Goal: Task Accomplishment & Management: Use online tool/utility

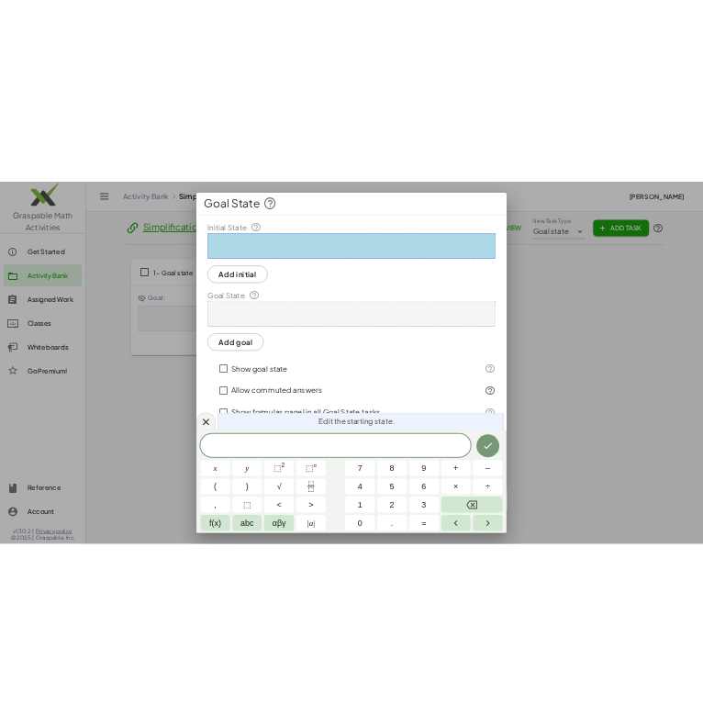
scroll to position [4, 0]
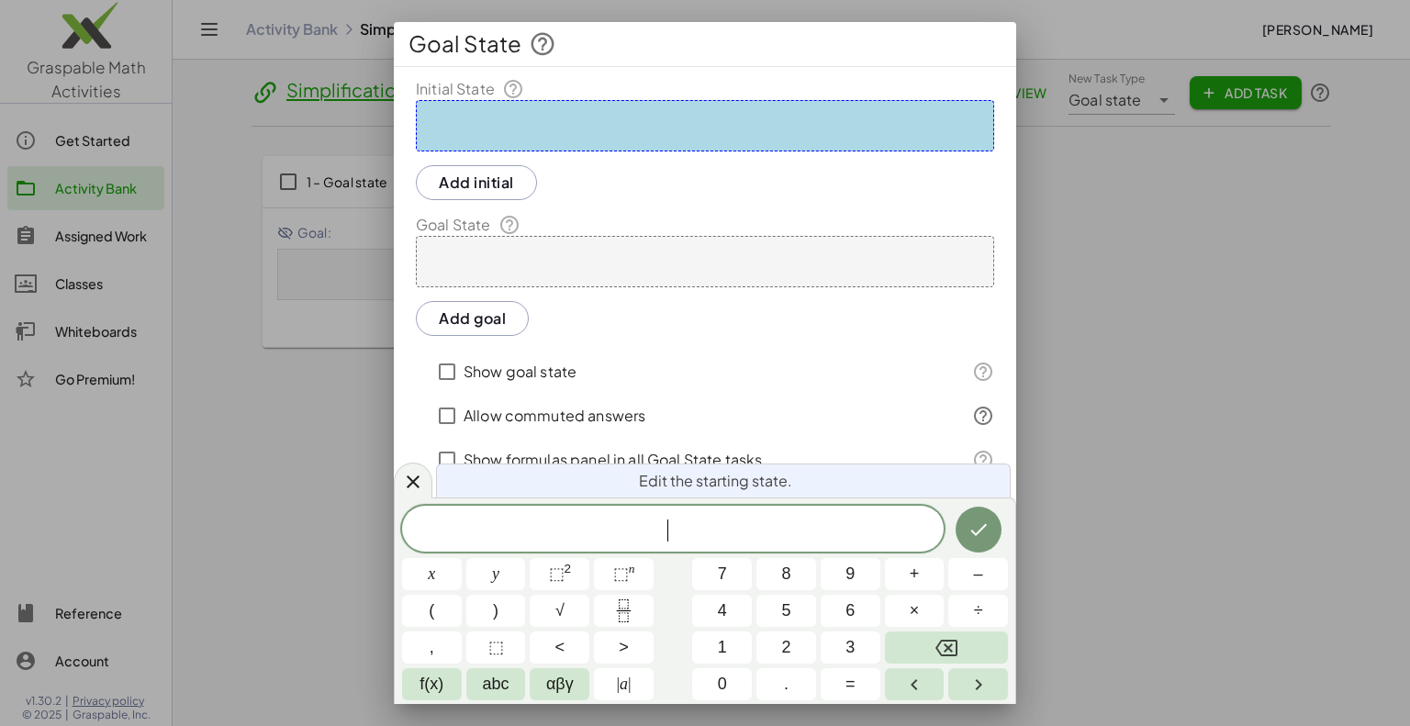
click at [1231, 506] on div at bounding box center [705, 363] width 1410 height 726
click at [403, 488] on icon at bounding box center [413, 481] width 22 height 22
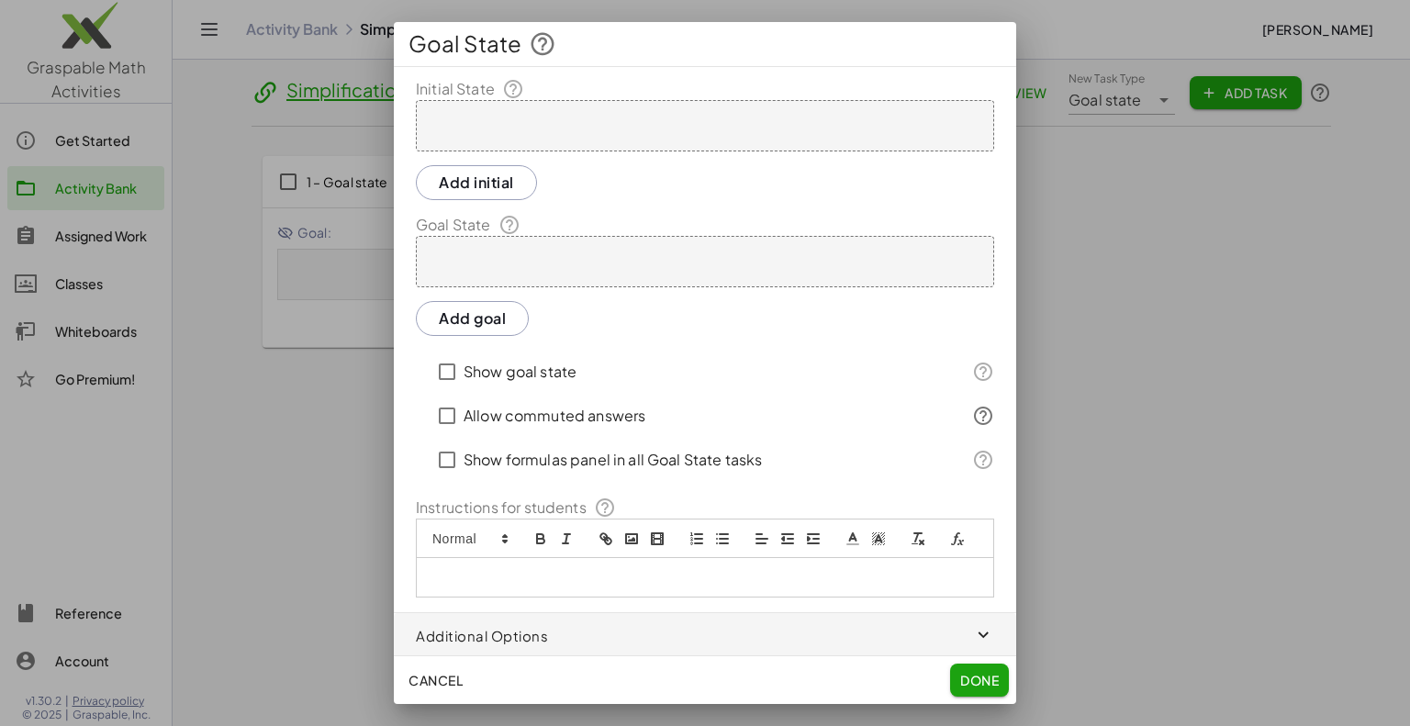
click at [435, 684] on span "Cancel" at bounding box center [435, 680] width 54 height 17
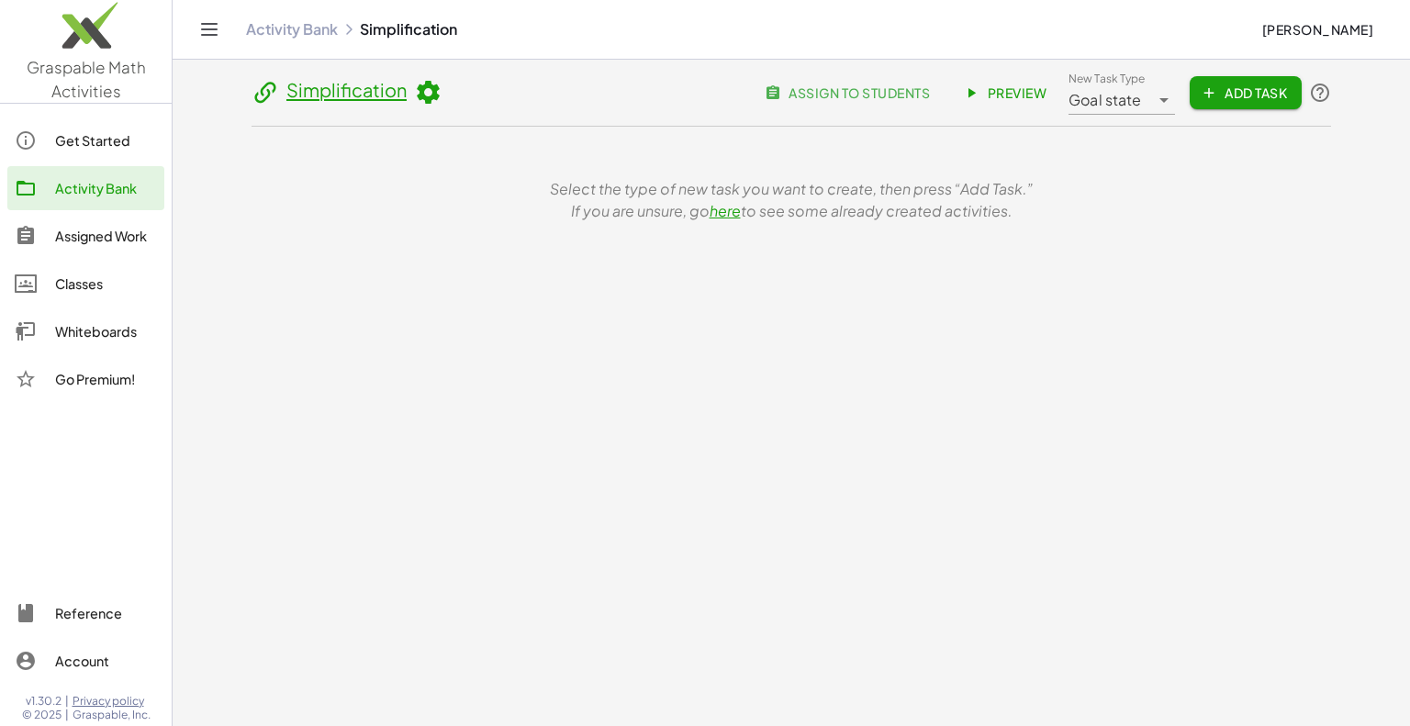
click at [1153, 110] on icon at bounding box center [1164, 100] width 22 height 22
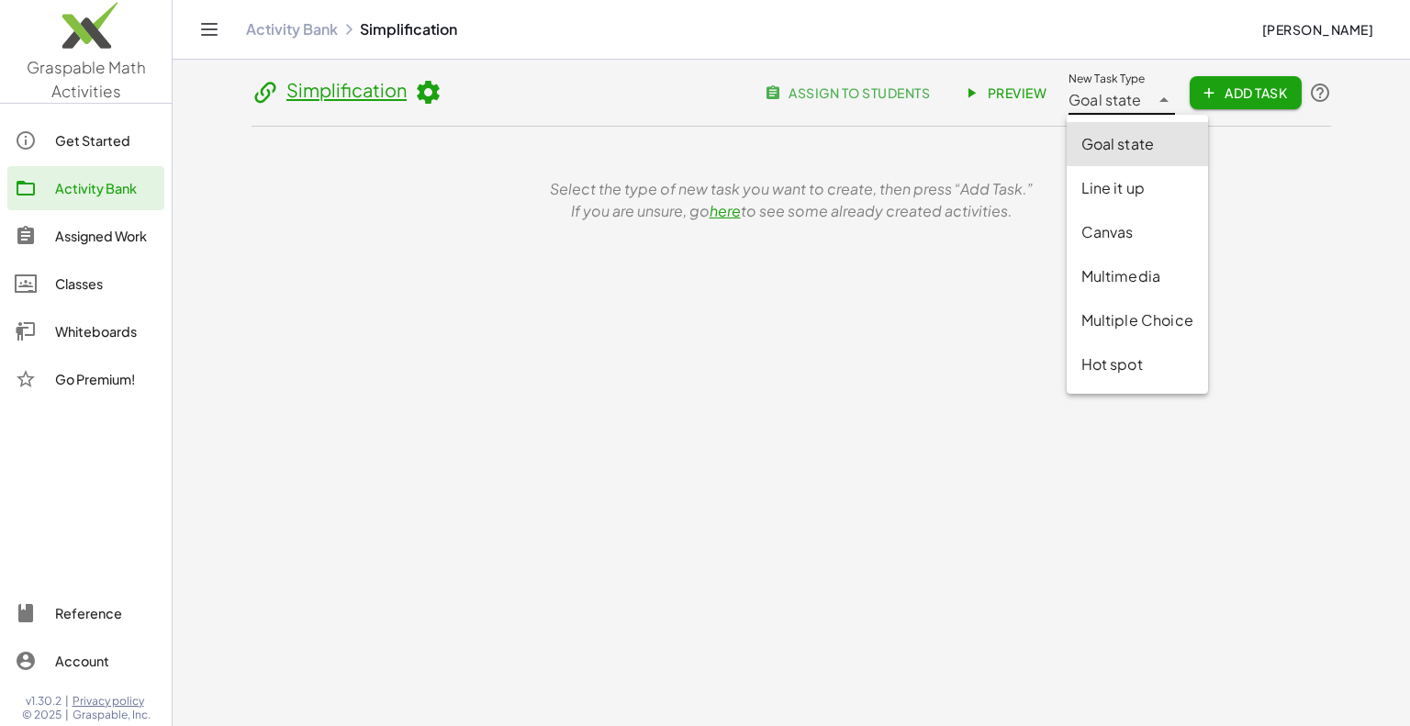
click at [1153, 110] on icon at bounding box center [1164, 100] width 22 height 22
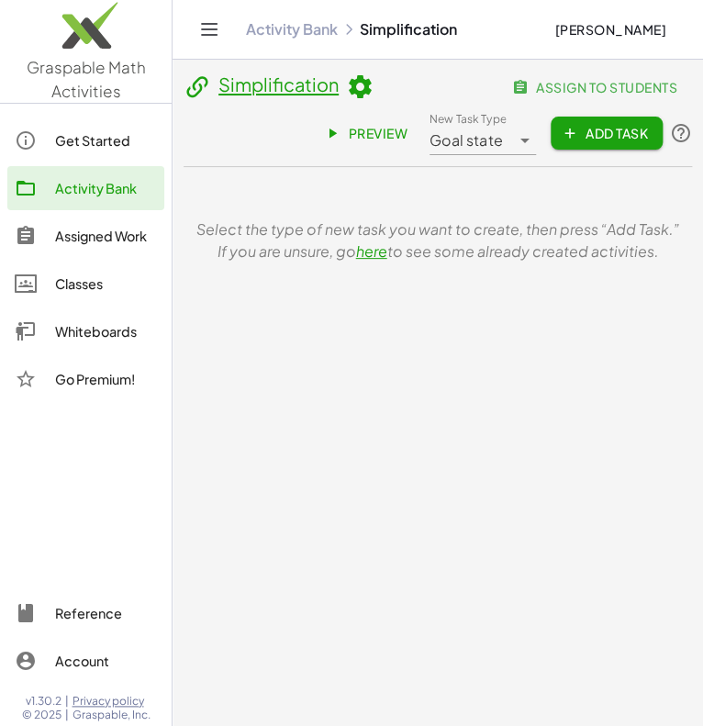
click at [628, 128] on span "Add Task" at bounding box center [606, 133] width 83 height 17
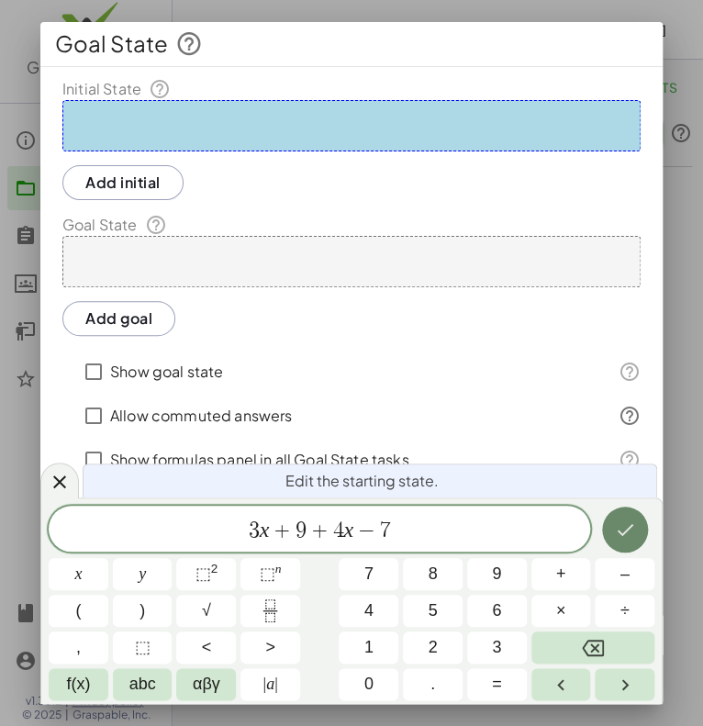
click at [635, 533] on button "Done" at bounding box center [625, 530] width 46 height 46
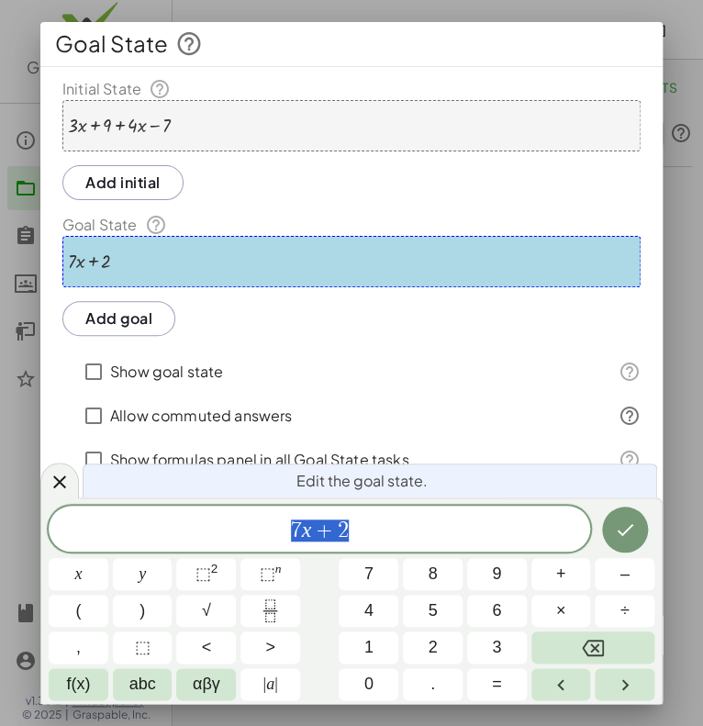
click at [108, 558] on div at bounding box center [79, 574] width 60 height 32
click at [633, 538] on icon "Done" at bounding box center [625, 530] width 22 height 22
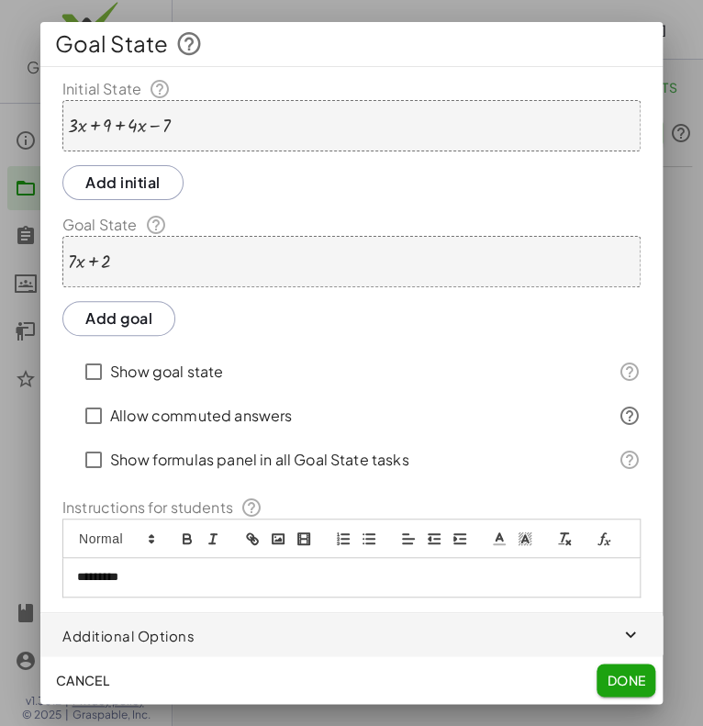
click at [127, 577] on p "*********" at bounding box center [351, 577] width 549 height 17
click at [383, 574] on p "**********" at bounding box center [351, 577] width 549 height 17
click at [640, 684] on span "Done" at bounding box center [626, 680] width 39 height 17
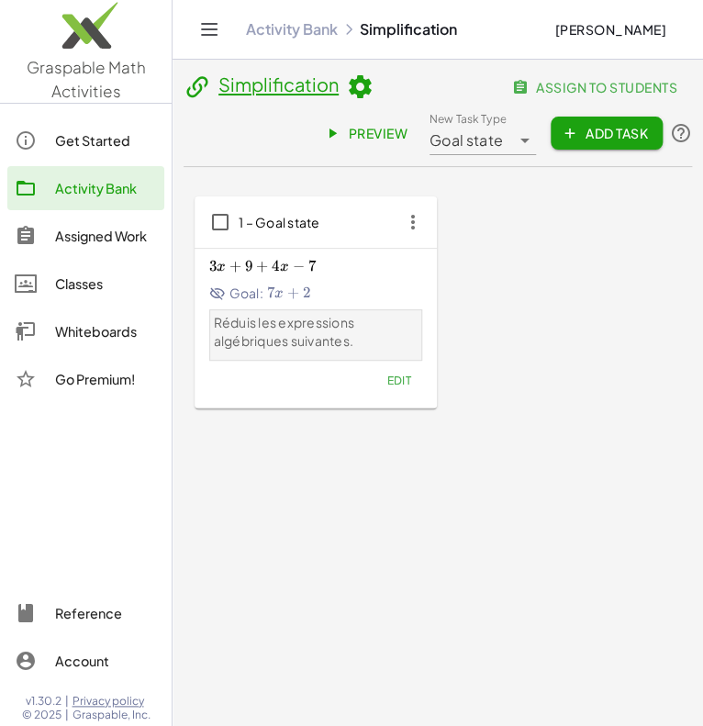
click at [371, 248] on hr at bounding box center [316, 248] width 242 height 1
click at [353, 228] on div "1 – Goal state" at bounding box center [316, 221] width 242 height 51
click at [393, 381] on span "Edit" at bounding box center [398, 381] width 25 height 14
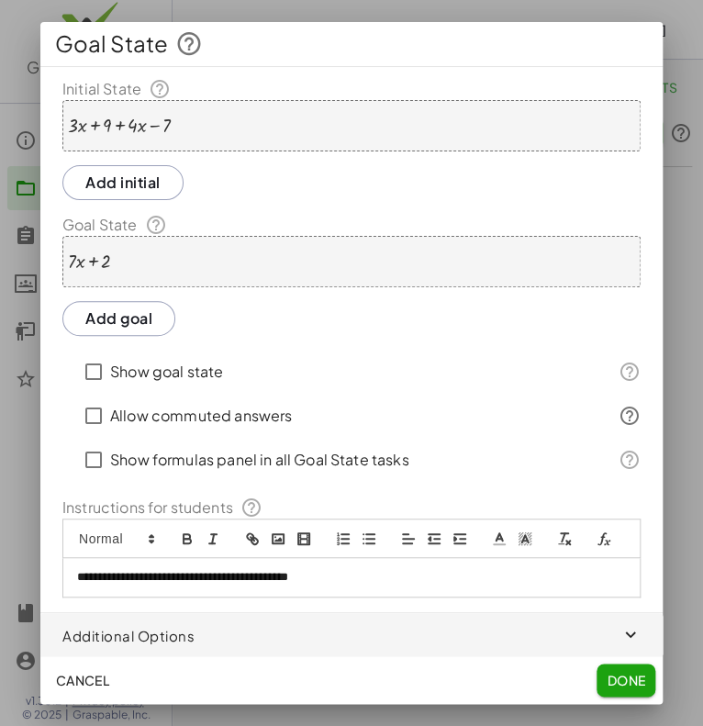
click at [183, 565] on div "**********" at bounding box center [351, 577] width 576 height 39
copy p "**********"
click at [131, 195] on button "Add initial" at bounding box center [122, 182] width 121 height 35
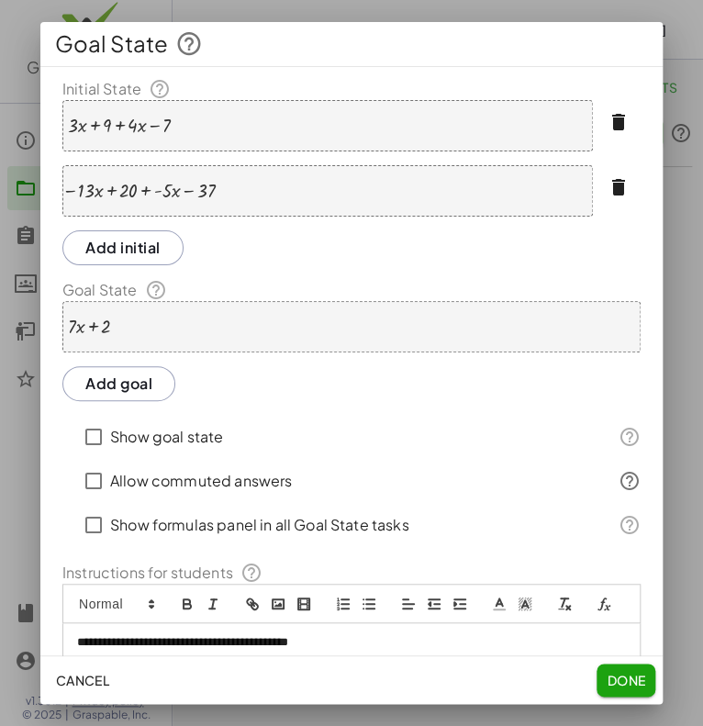
click at [148, 400] on div "**********" at bounding box center [351, 370] width 622 height 585
click at [130, 391] on button "Add goal" at bounding box center [118, 383] width 113 height 35
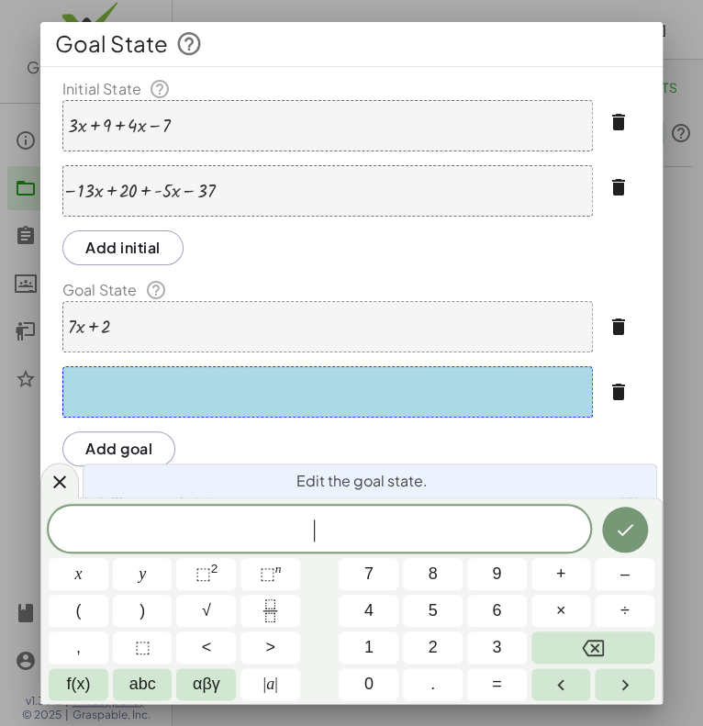
click at [296, 197] on div "− · 13 · x + 20 + · - 5 · x − 37" at bounding box center [327, 190] width 530 height 51
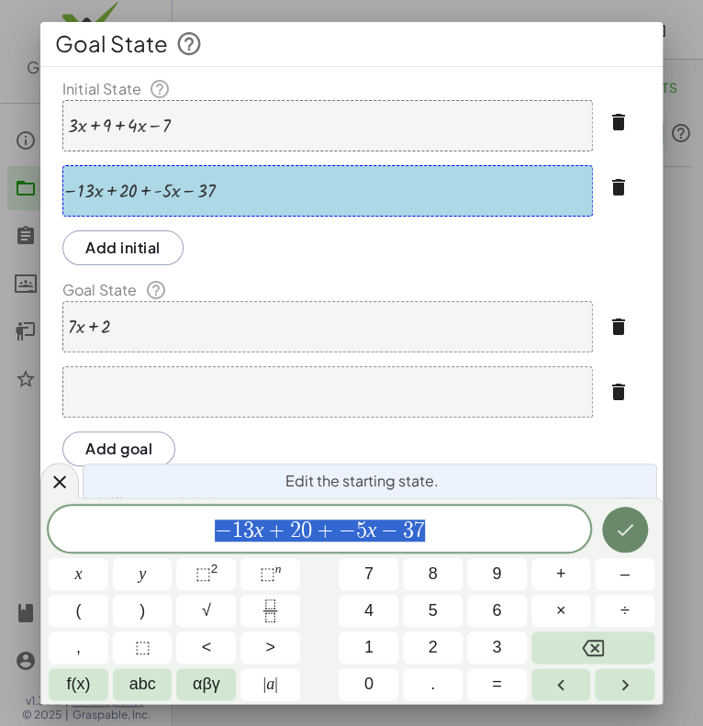
click at [611, 536] on button "Done" at bounding box center [625, 530] width 46 height 46
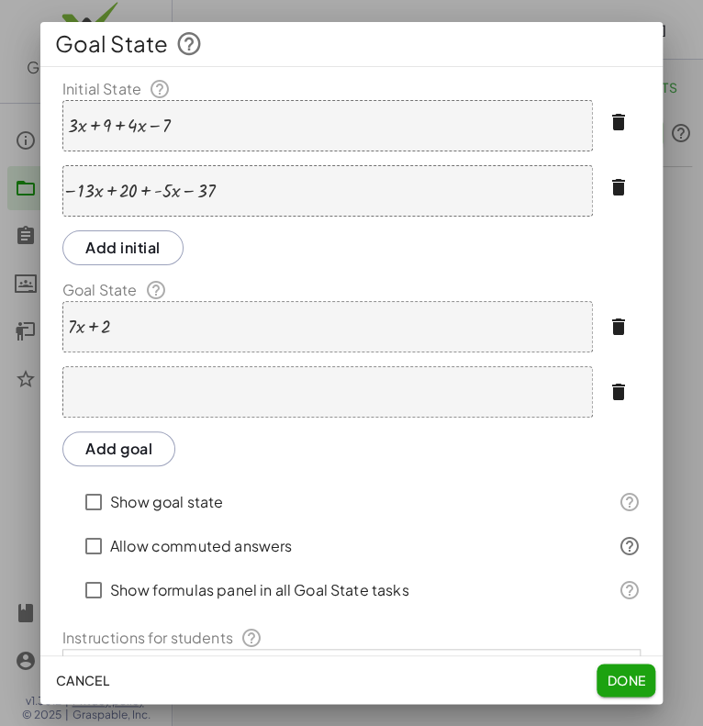
click at [266, 362] on div "**********" at bounding box center [351, 403] width 622 height 650
click at [262, 380] on div at bounding box center [327, 391] width 530 height 51
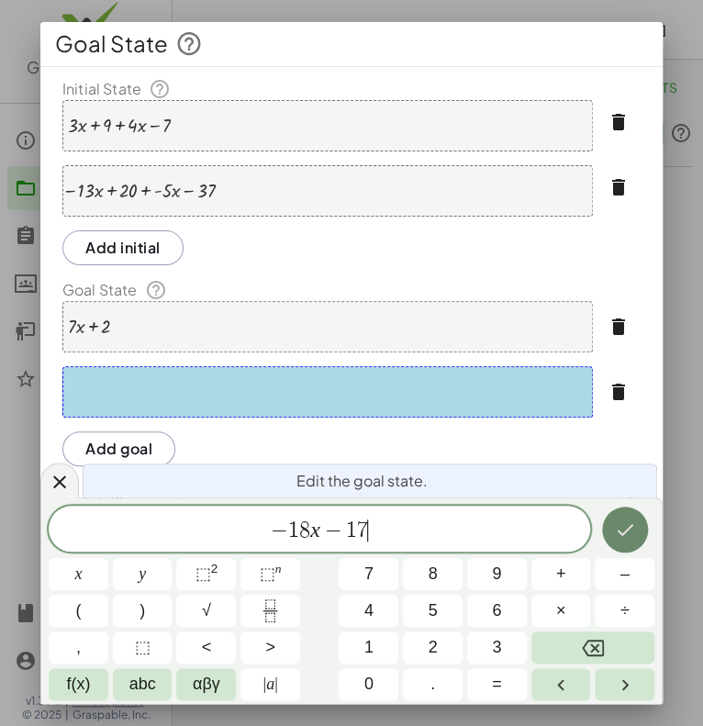
click at [634, 541] on button "Done" at bounding box center [625, 530] width 46 height 46
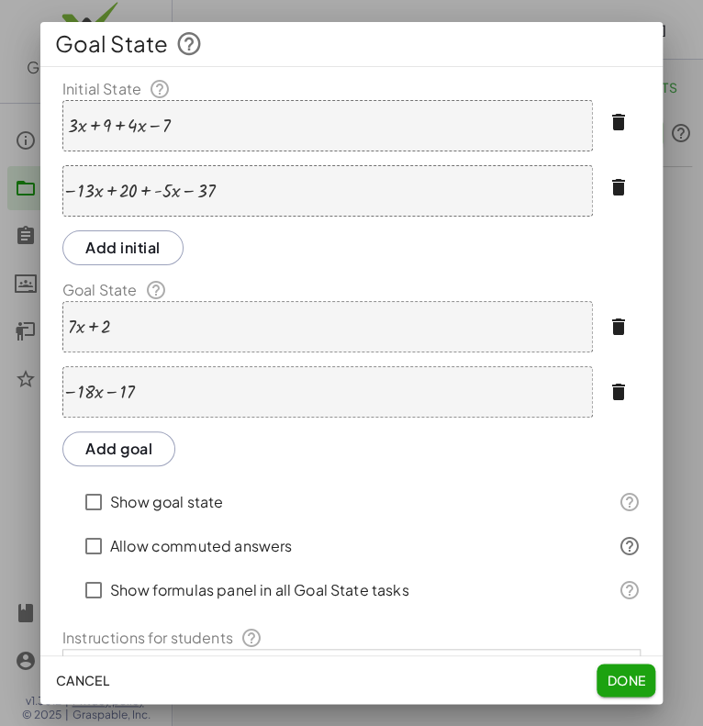
click at [614, 676] on span "Done" at bounding box center [626, 680] width 39 height 17
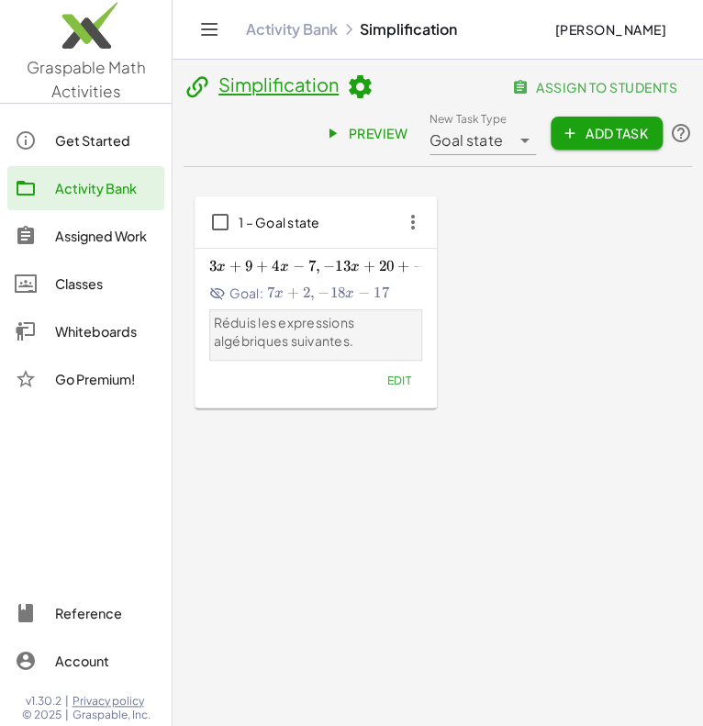
click at [412, 229] on icon "button" at bounding box center [412, 222] width 33 height 33
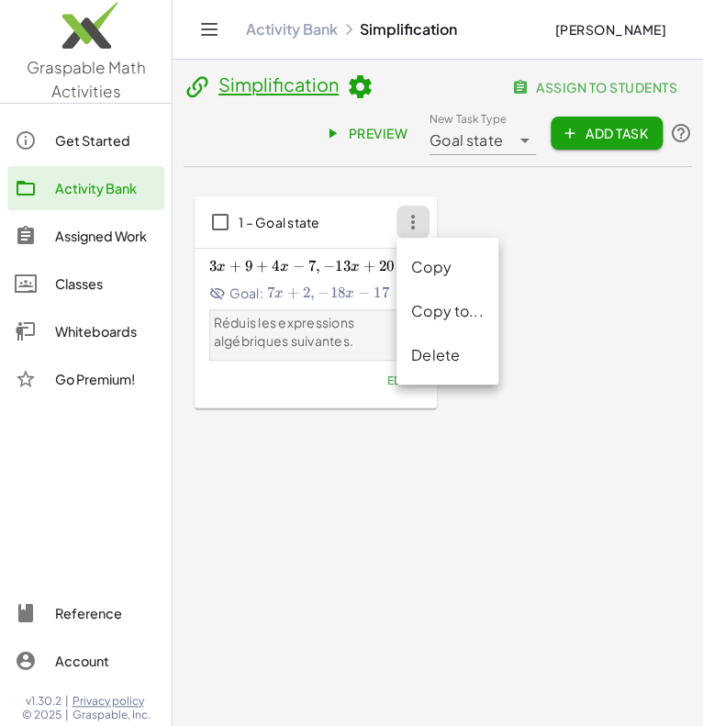
click at [520, 351] on div "1 – Goal state 3 x + 9 + 4 x − 7 , − 13 x + 20 + − 5 x − 37 3x+9+4x-7, -13x+20+…" at bounding box center [438, 302] width 486 height 213
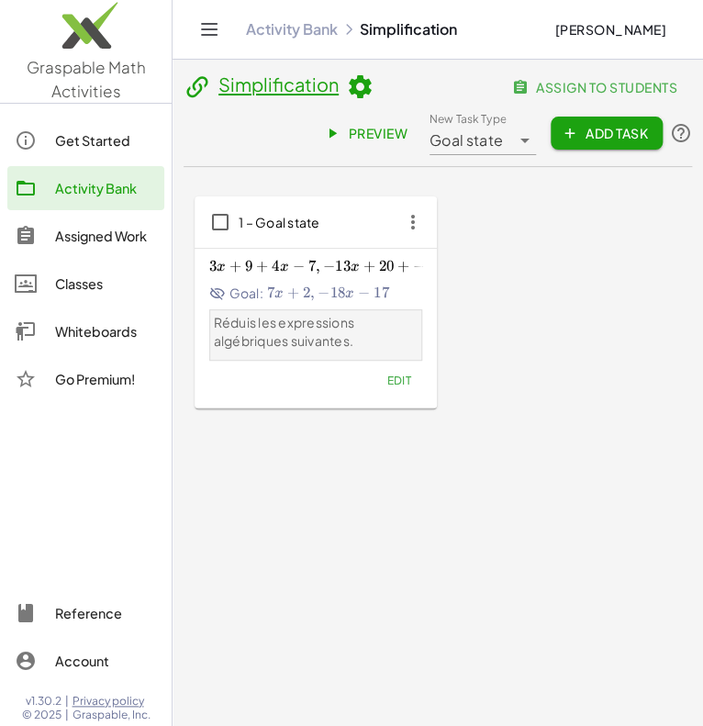
click at [366, 146] on link "Preview" at bounding box center [367, 133] width 109 height 33
click at [405, 382] on span "Edit" at bounding box center [398, 381] width 25 height 14
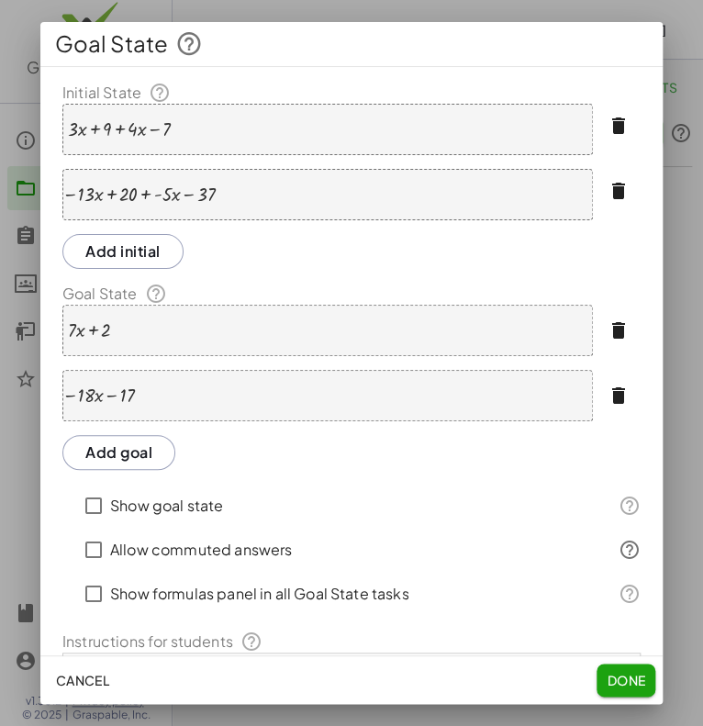
click at [103, 263] on button "Add initial" at bounding box center [122, 251] width 121 height 35
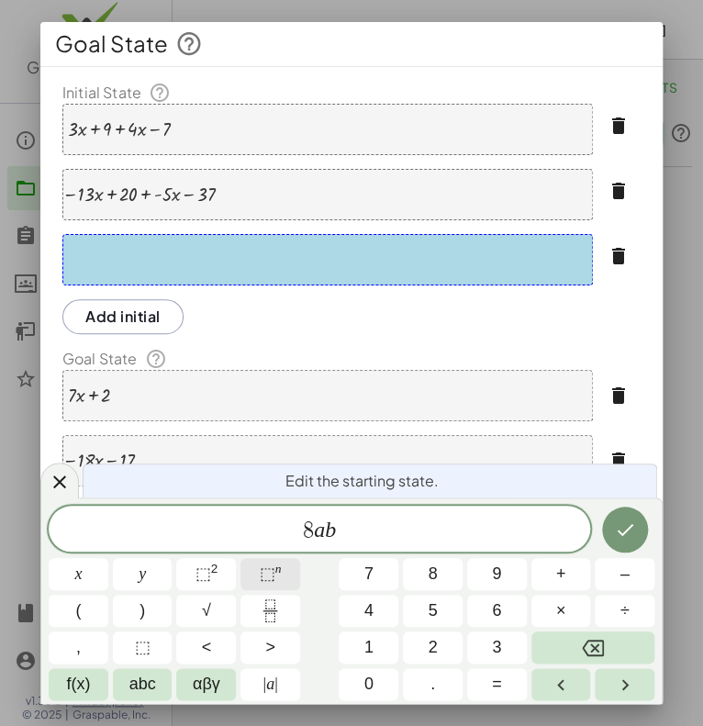
click at [257, 587] on button "⬚ n" at bounding box center [270, 574] width 60 height 32
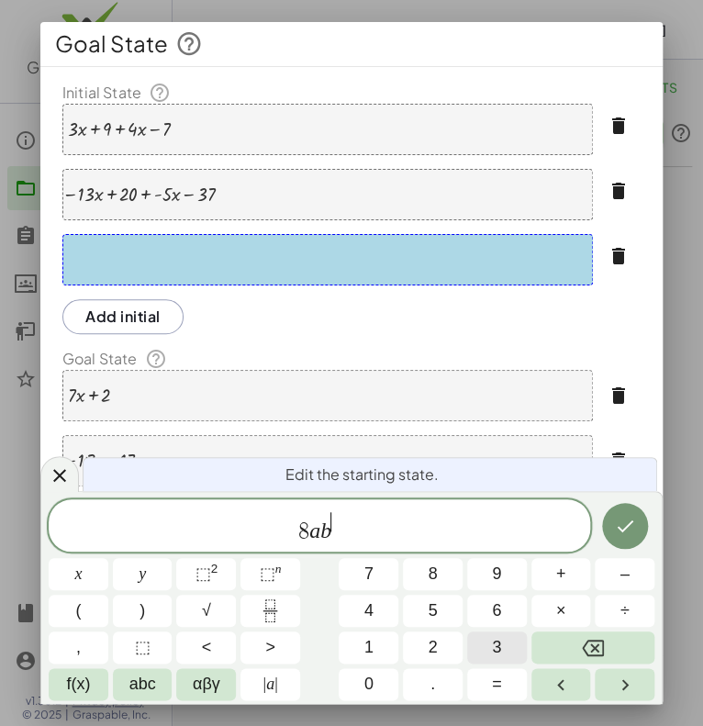
click at [501, 644] on button "3" at bounding box center [497, 647] width 60 height 32
click at [284, 566] on button "⬚ n" at bounding box center [270, 574] width 60 height 32
click at [481, 648] on button "3" at bounding box center [497, 647] width 60 height 32
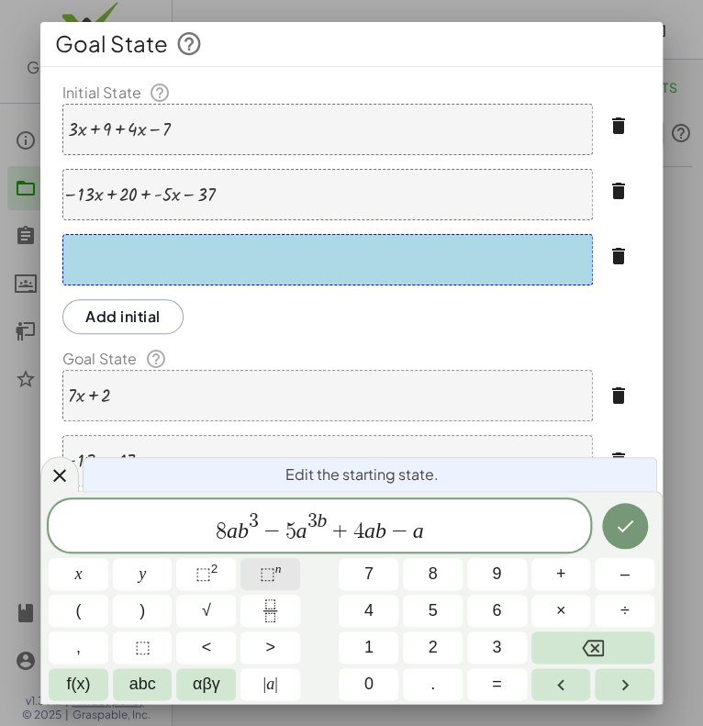
click at [273, 565] on span "⬚" at bounding box center [268, 573] width 16 height 18
click at [506, 652] on button "3" at bounding box center [497, 647] width 60 height 32
click at [292, 582] on button "⬚ n" at bounding box center [270, 574] width 60 height 32
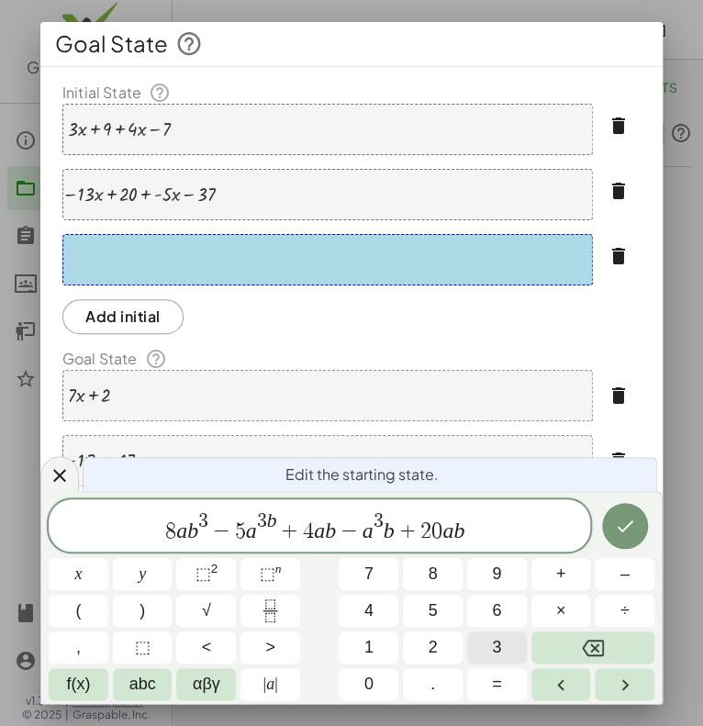
click at [492, 648] on span "3" at bounding box center [496, 647] width 9 height 25
click at [638, 523] on button "Done" at bounding box center [625, 526] width 46 height 46
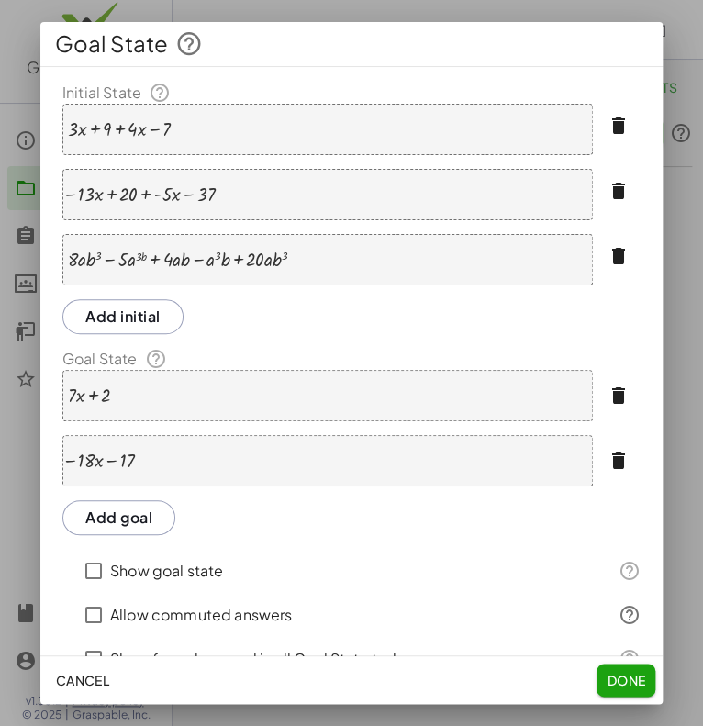
click at [158, 510] on button "Add goal" at bounding box center [118, 517] width 113 height 35
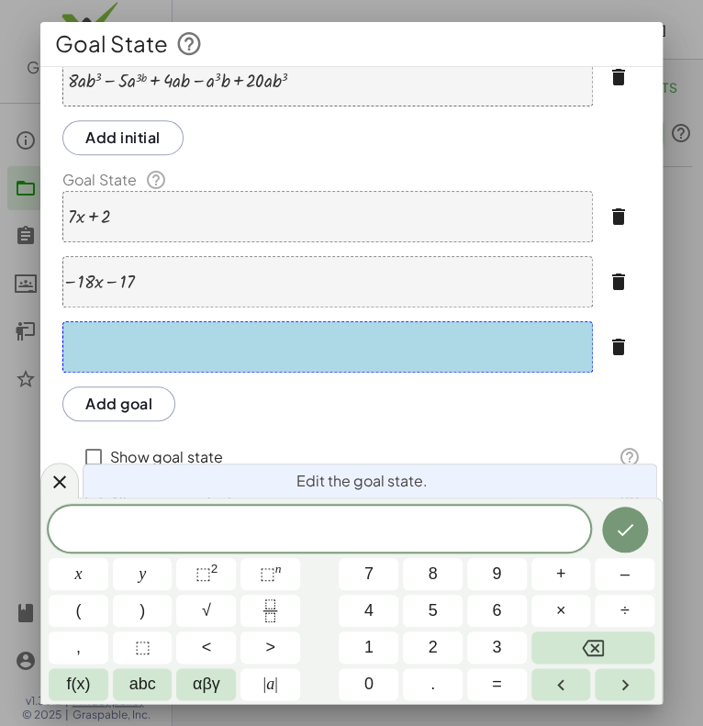
scroll to position [183, 0]
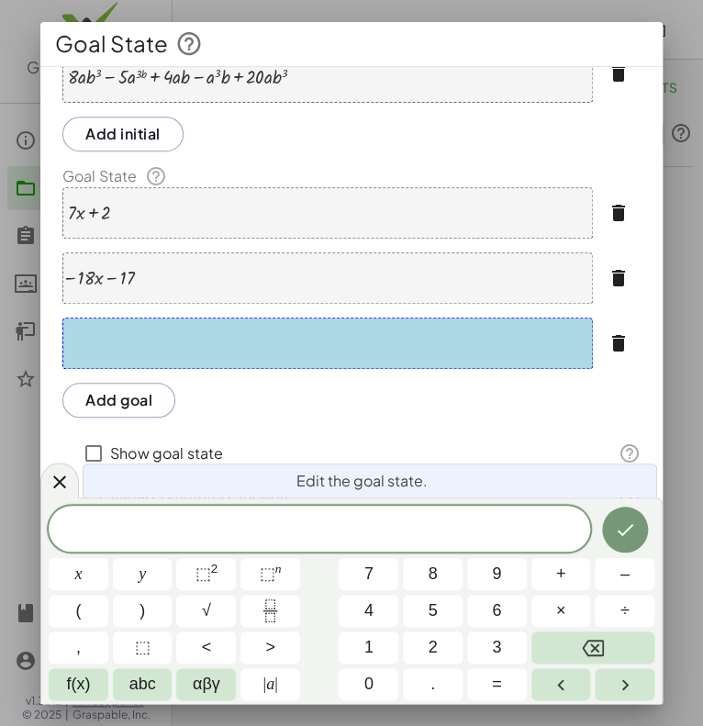
click at [250, 66] on hr at bounding box center [351, 66] width 622 height 1
click at [247, 85] on div at bounding box center [177, 77] width 219 height 20
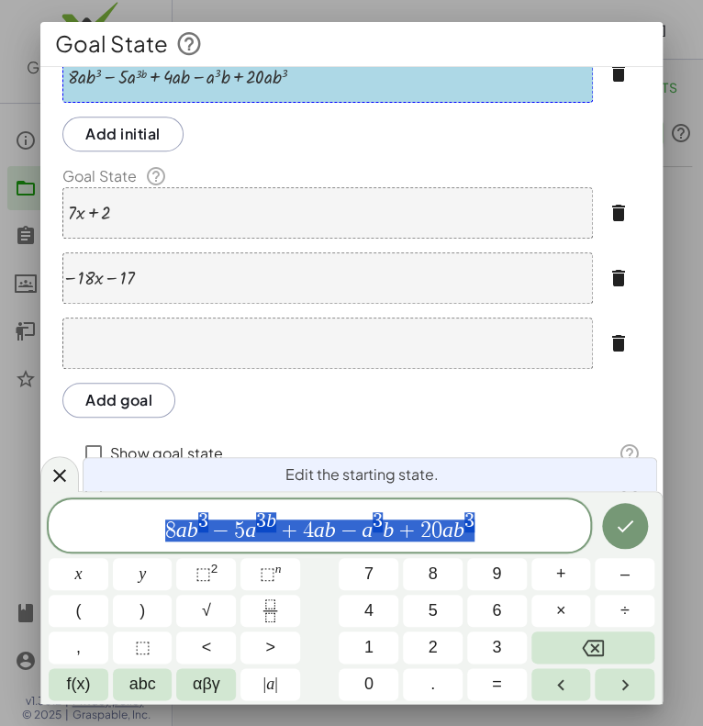
click at [320, 355] on div at bounding box center [327, 343] width 530 height 51
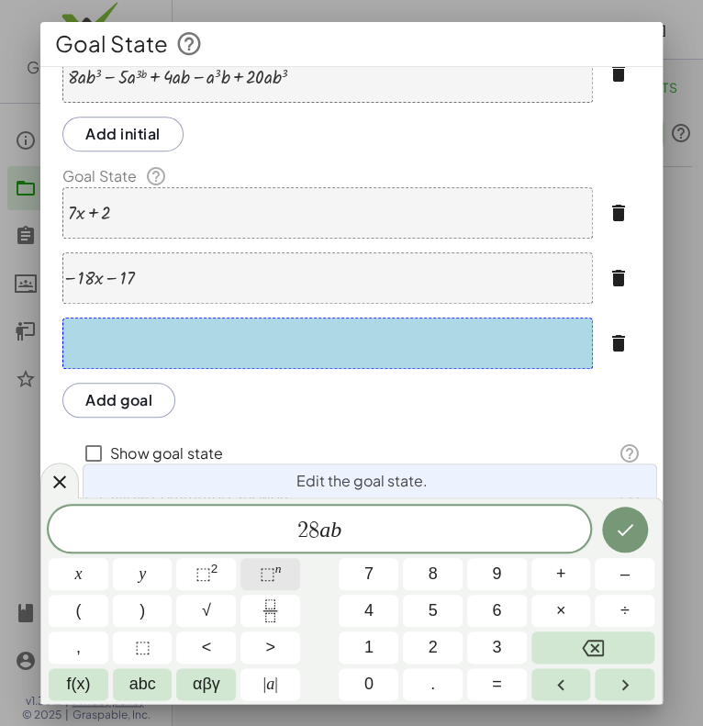
click at [267, 573] on span "⬚" at bounding box center [268, 573] width 16 height 18
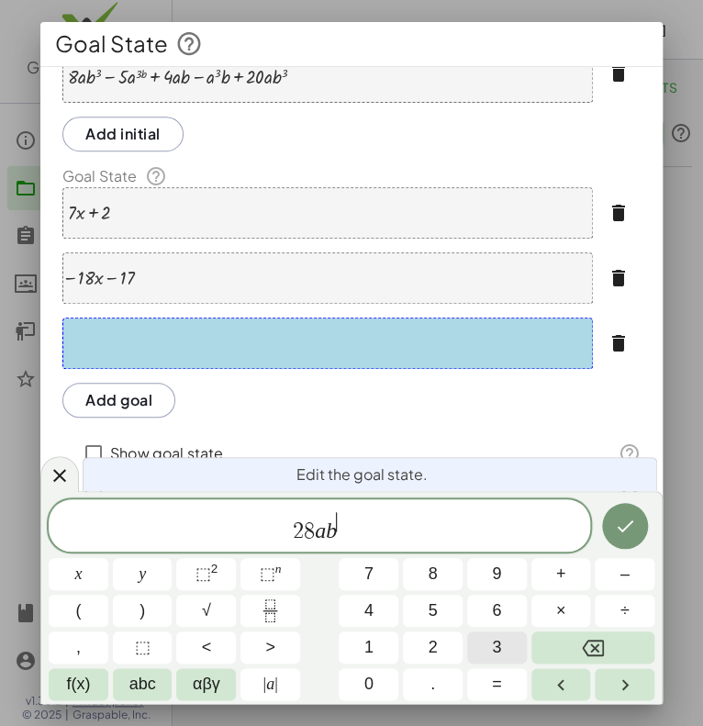
click at [500, 654] on span "3" at bounding box center [496, 647] width 9 height 25
click at [267, 587] on button "⬚ n" at bounding box center [270, 574] width 60 height 32
click at [643, 538] on button "Done" at bounding box center [625, 526] width 46 height 46
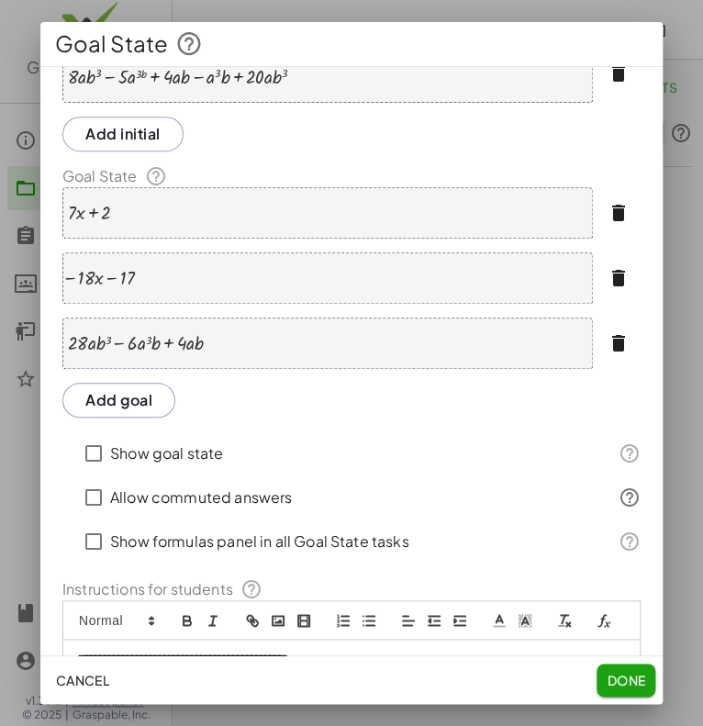
scroll to position [0, 0]
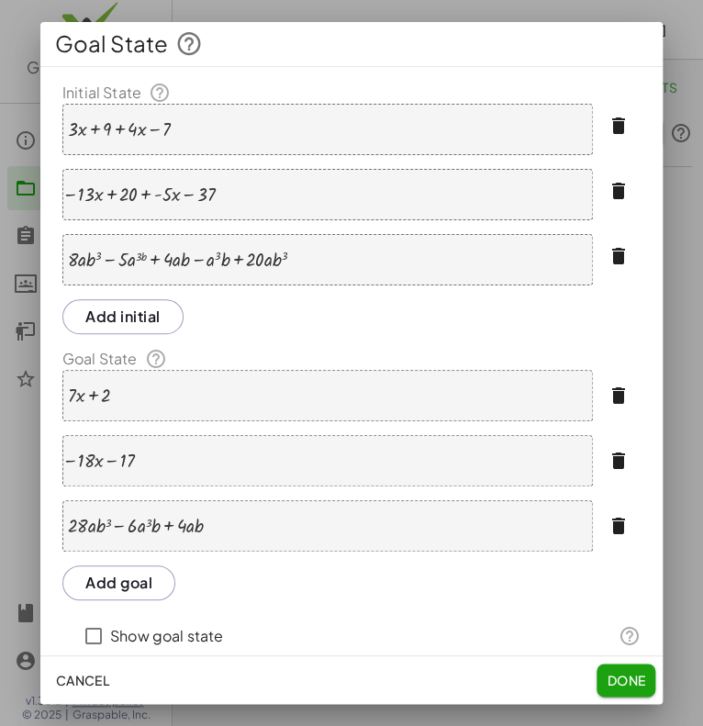
click at [132, 312] on button "Add initial" at bounding box center [122, 316] width 121 height 35
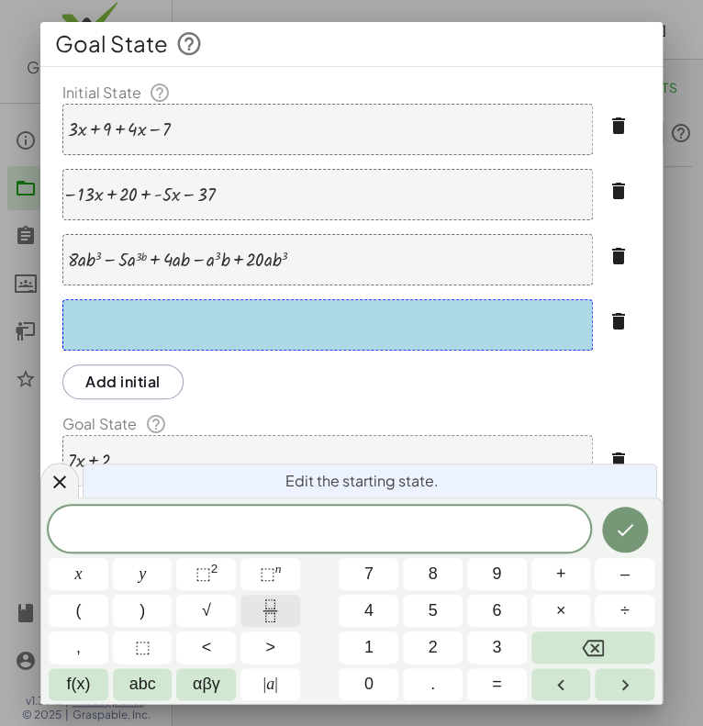
click at [271, 608] on icon "Fraction" at bounding box center [269, 603] width 9 height 9
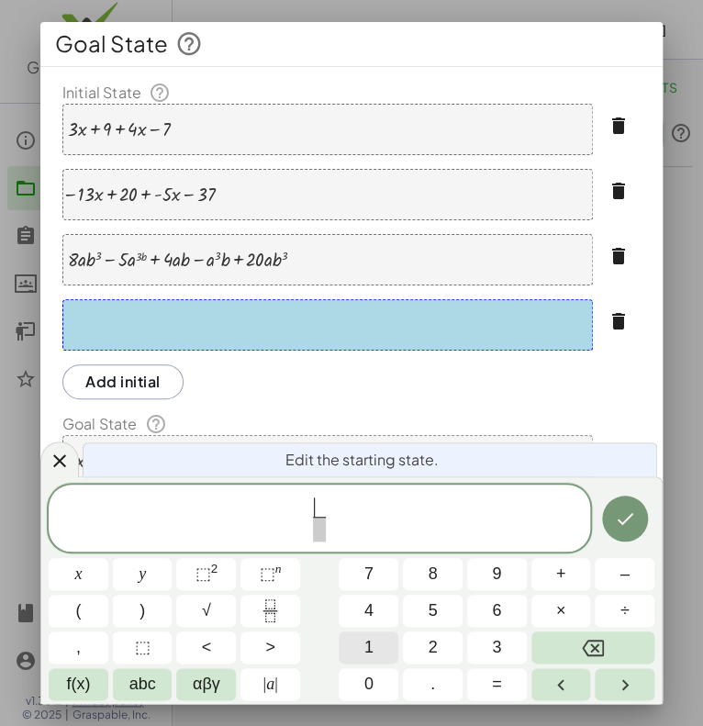
click at [361, 638] on button "1" at bounding box center [369, 647] width 60 height 32
click at [275, 617] on icon "Fraction" at bounding box center [270, 610] width 23 height 23
click at [624, 516] on icon "Done" at bounding box center [625, 518] width 22 height 22
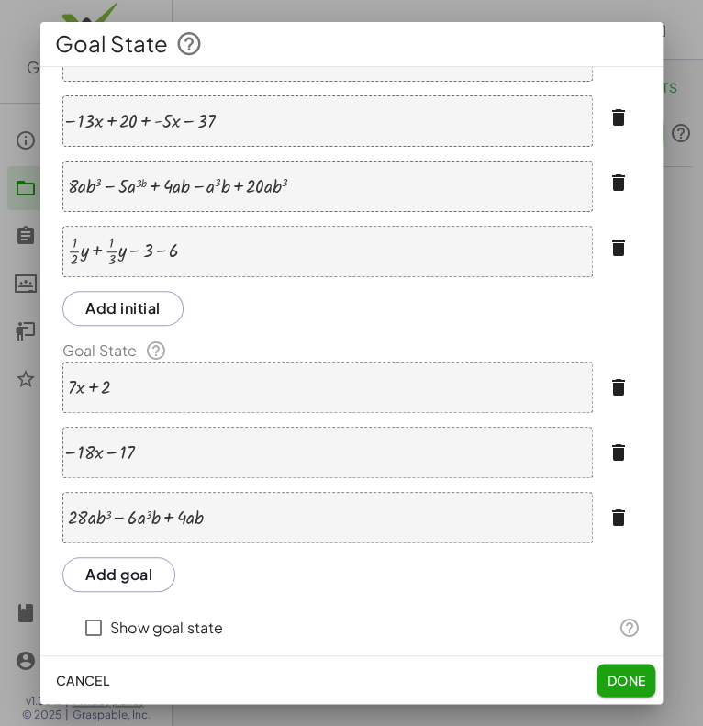
scroll to position [79, 0]
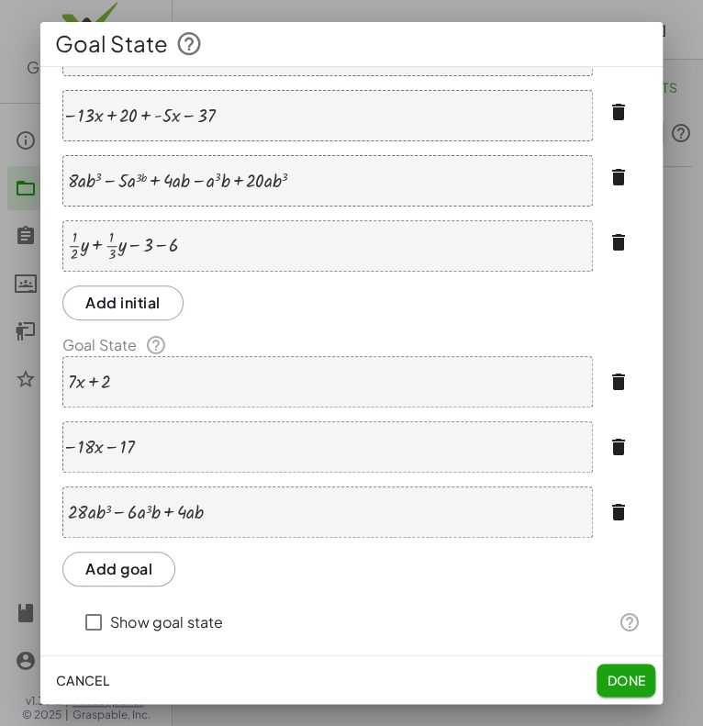
click at [144, 577] on button "Add goal" at bounding box center [118, 569] width 113 height 35
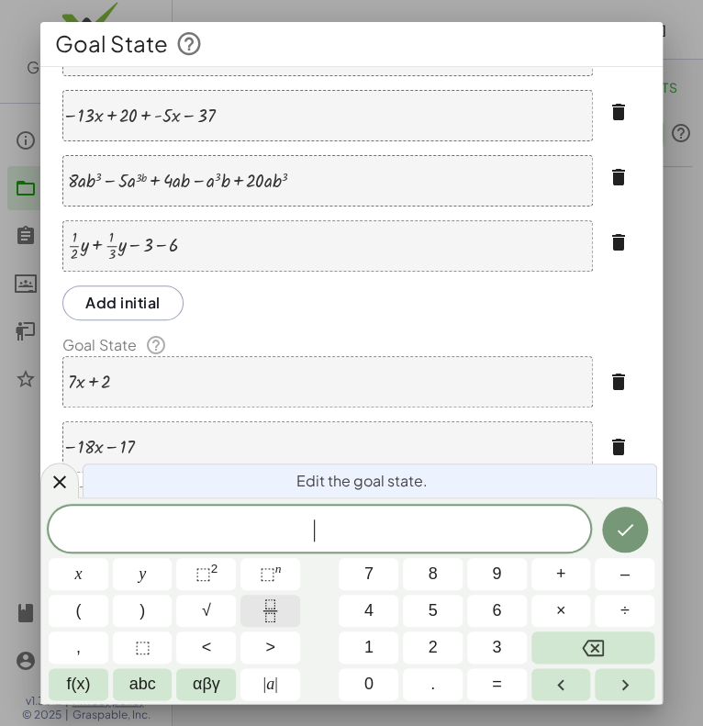
click at [259, 608] on icon "Fraction" at bounding box center [270, 610] width 23 height 23
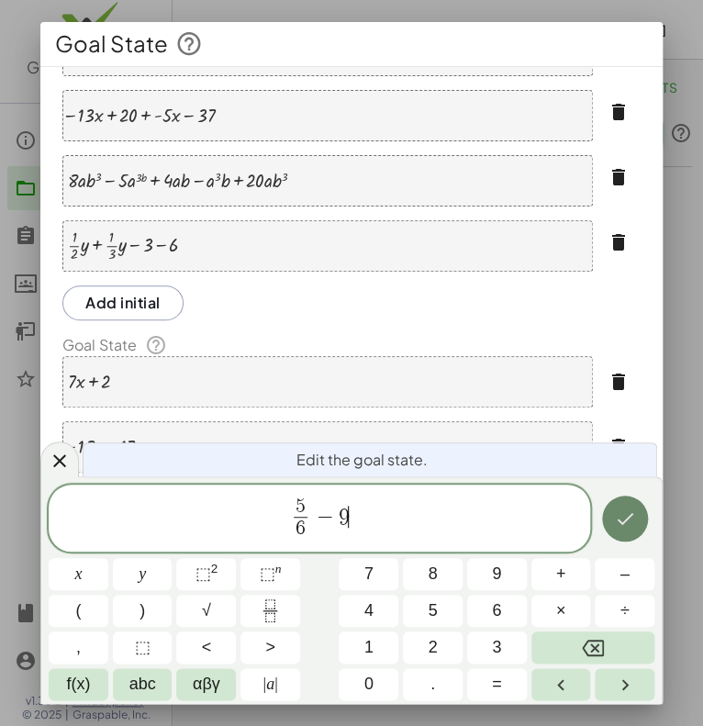
click at [623, 506] on button "Done" at bounding box center [625, 519] width 46 height 46
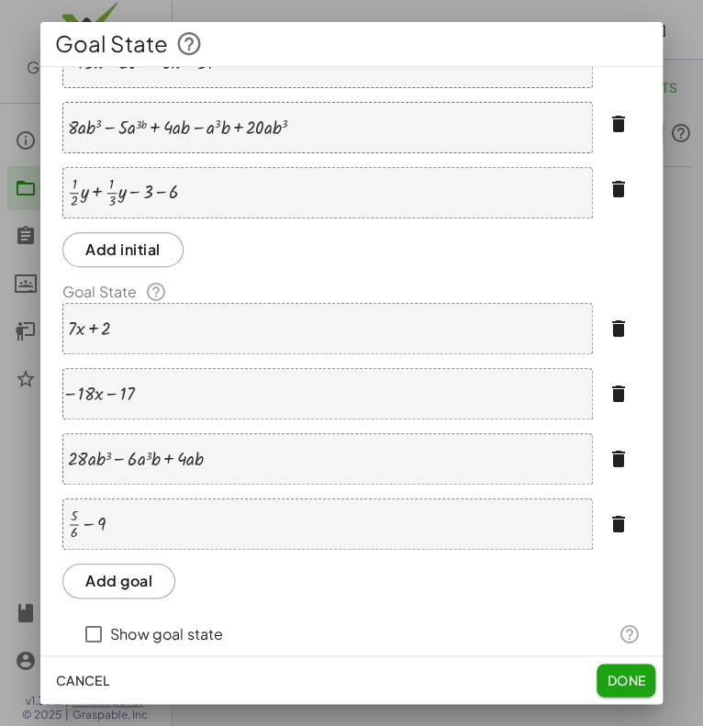
scroll to position [136, 0]
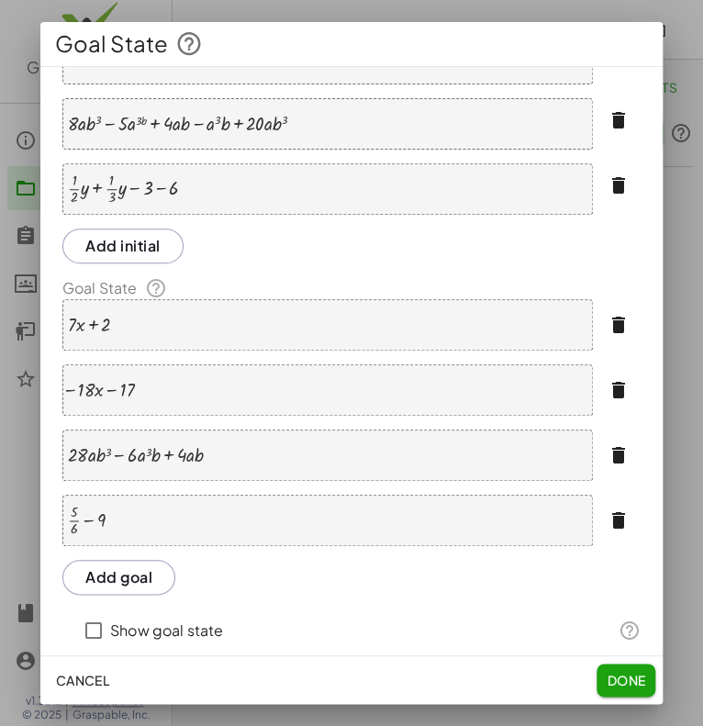
click at [131, 512] on div "+ · 5 · 6 − 9" at bounding box center [327, 520] width 530 height 51
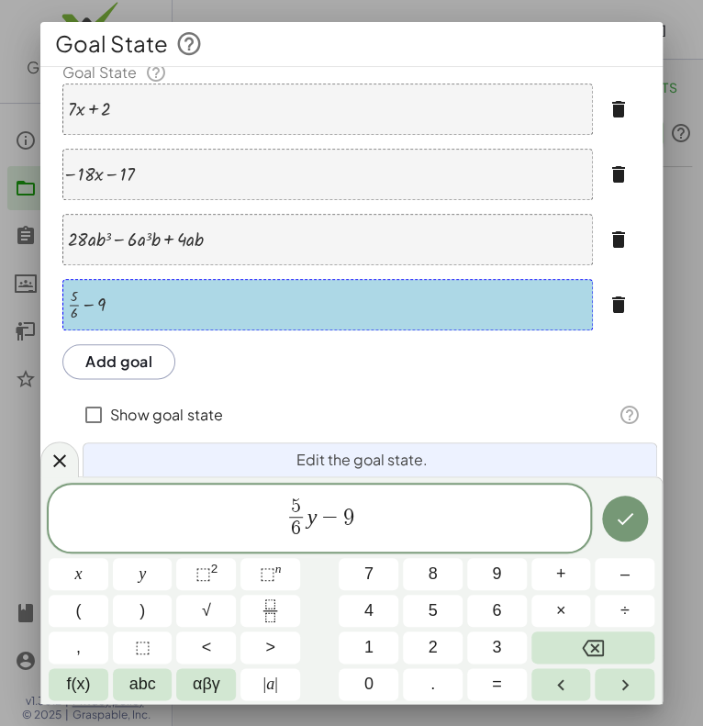
scroll to position [352, 0]
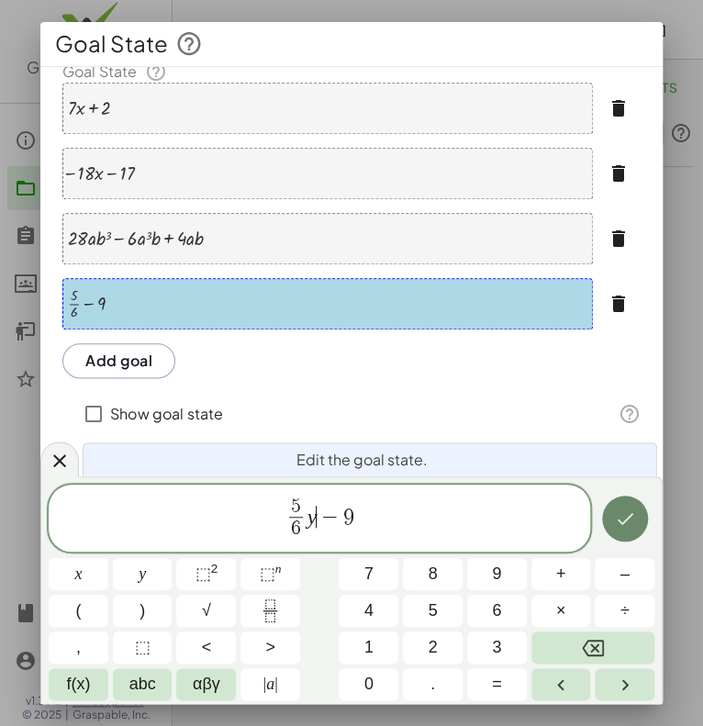
click at [639, 520] on button "Done" at bounding box center [625, 519] width 46 height 46
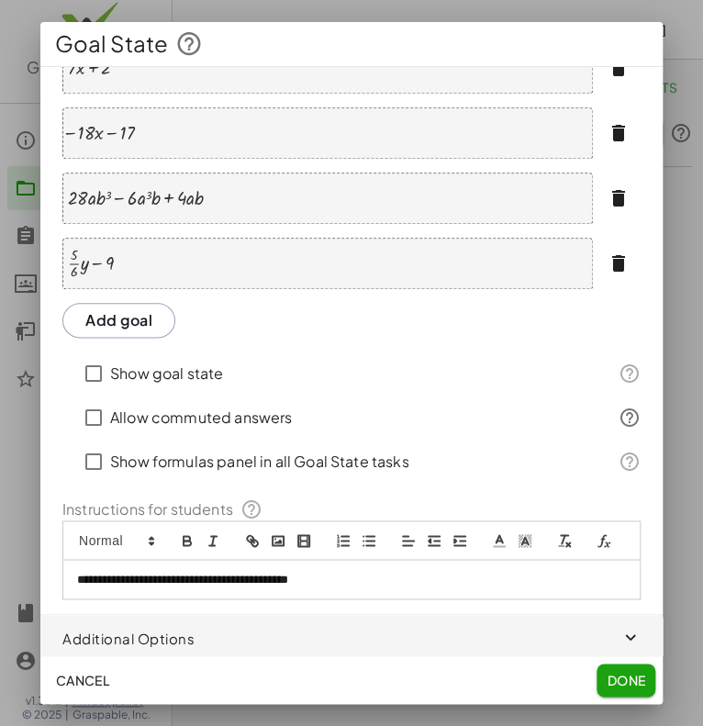
scroll to position [394, 0]
click at [329, 636] on span "button" at bounding box center [351, 636] width 622 height 44
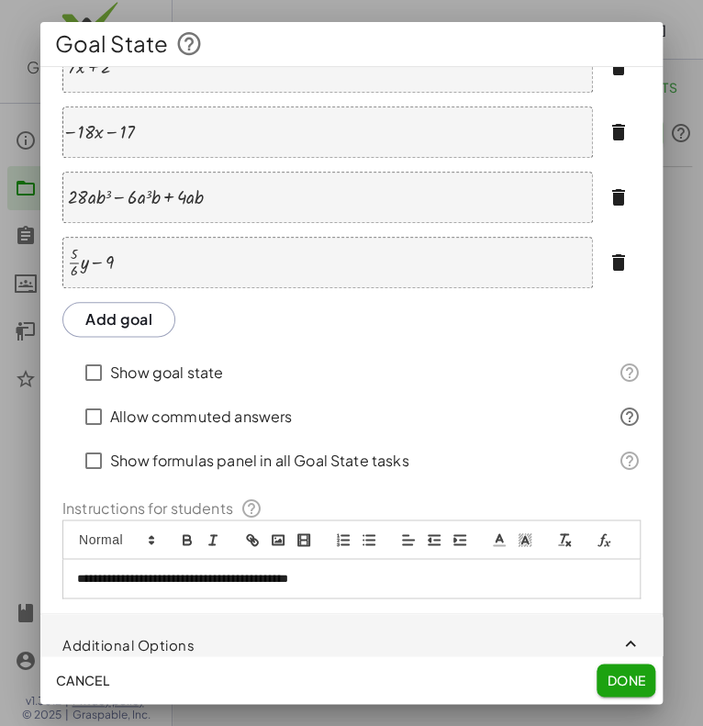
scroll to position [474, 0]
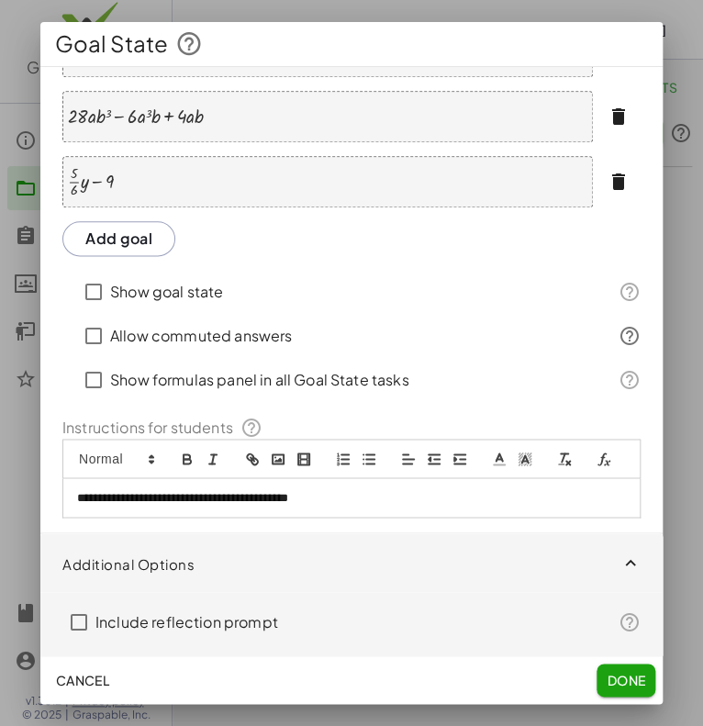
click at [549, 582] on span "button" at bounding box center [351, 562] width 622 height 59
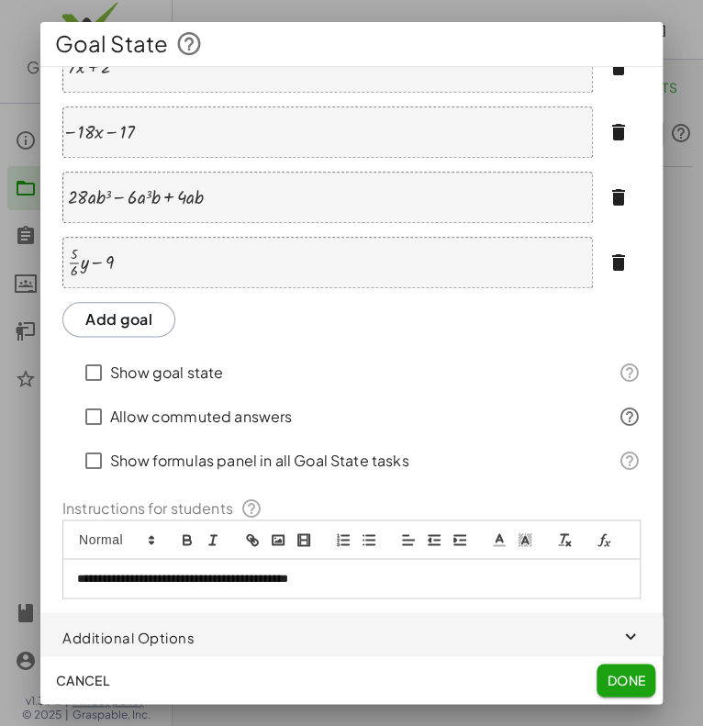
scroll to position [0, 0]
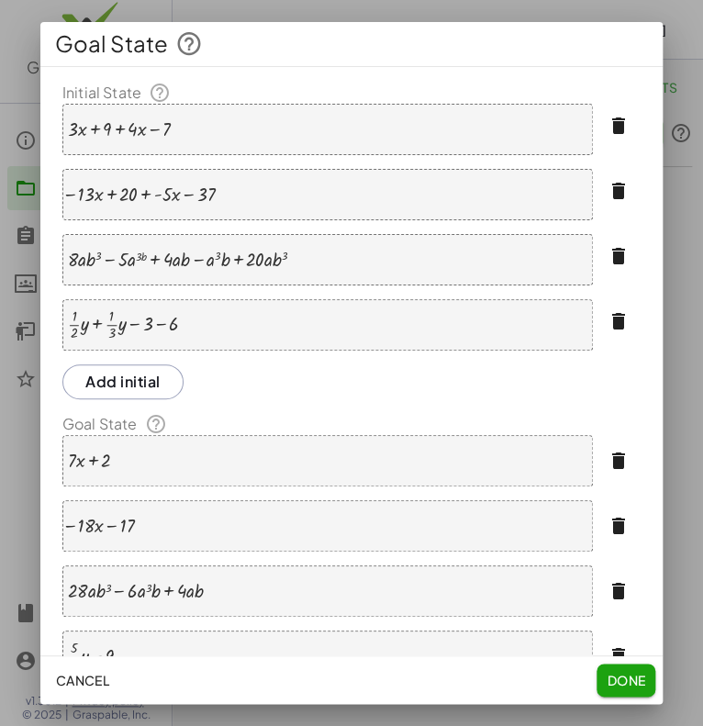
click at [620, 683] on span "Done" at bounding box center [626, 680] width 39 height 17
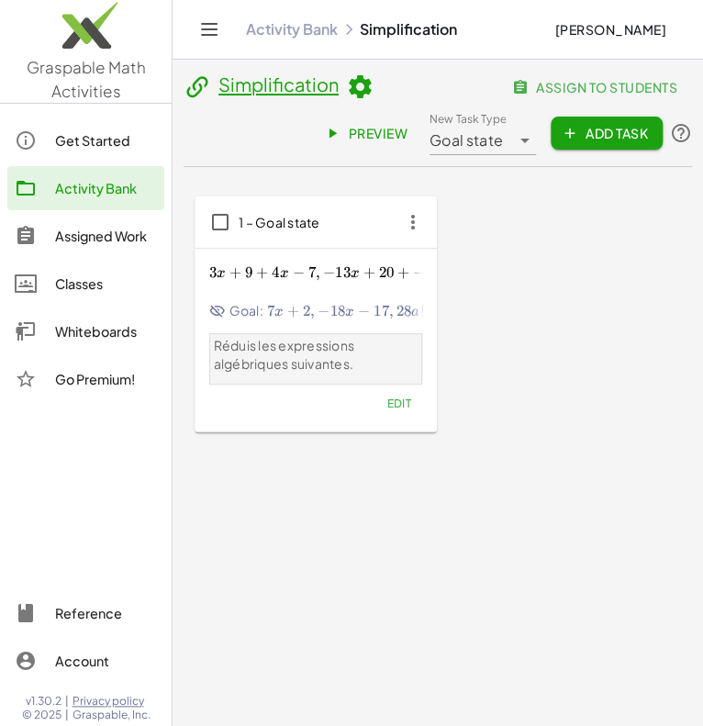
click at [391, 147] on link "Preview" at bounding box center [367, 133] width 109 height 33
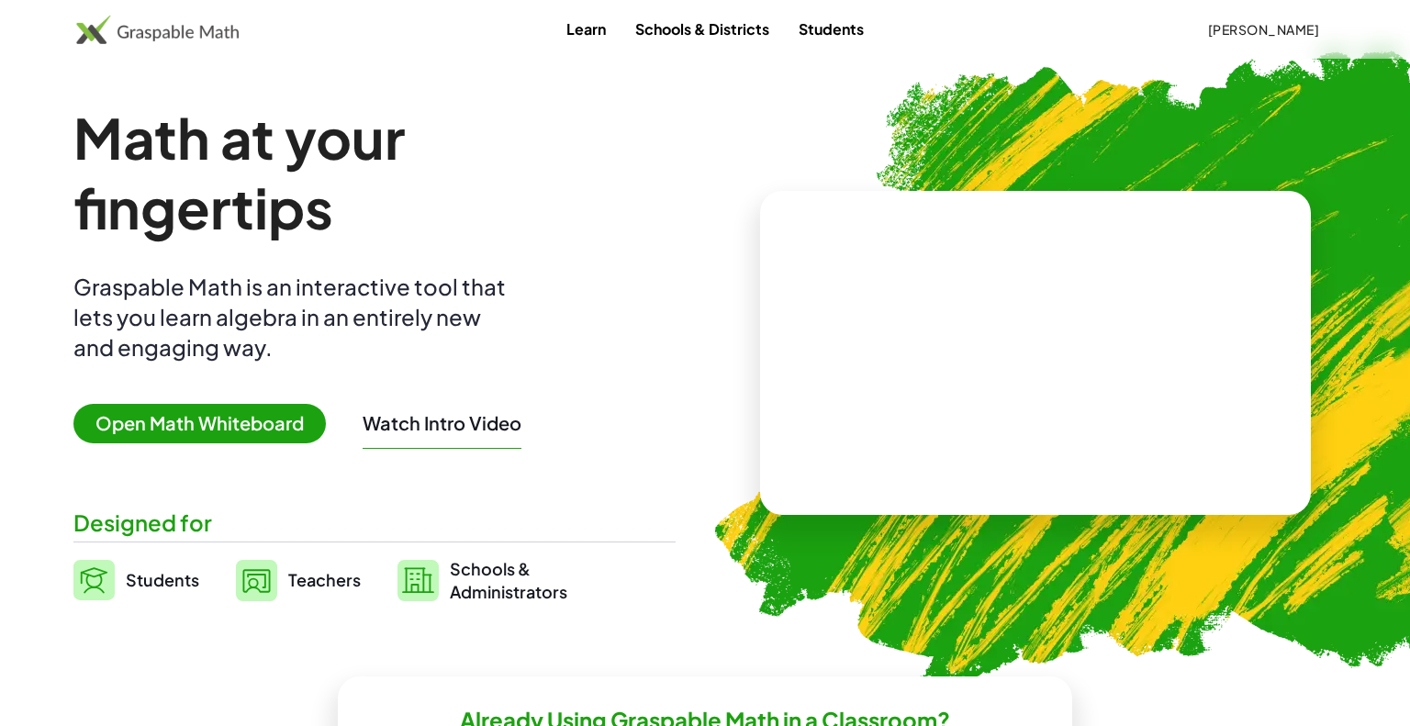
click at [966, 366] on video at bounding box center [1035, 353] width 275 height 138
click at [966, 365] on div at bounding box center [1039, 335] width 162 height 68
drag, startPoint x: 1009, startPoint y: 377, endPoint x: 1056, endPoint y: 368, distance: 48.6
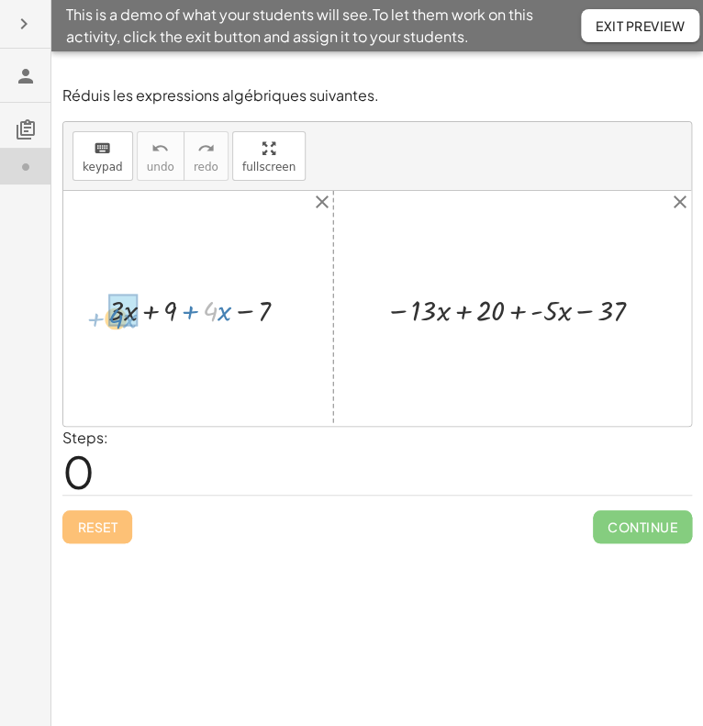
drag, startPoint x: 212, startPoint y: 303, endPoint x: 113, endPoint y: 309, distance: 99.3
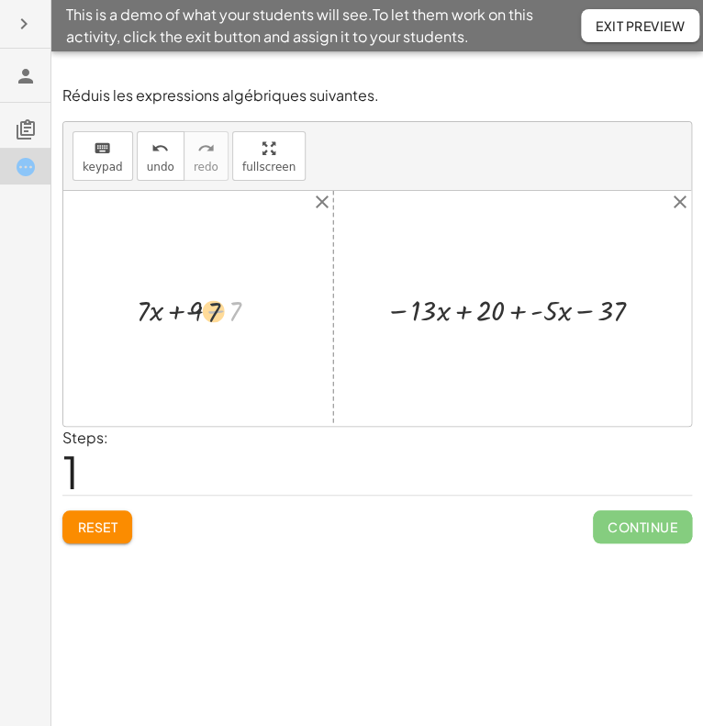
drag, startPoint x: 231, startPoint y: 312, endPoint x: 202, endPoint y: 311, distance: 29.4
click at [202, 311] on div at bounding box center [205, 308] width 154 height 41
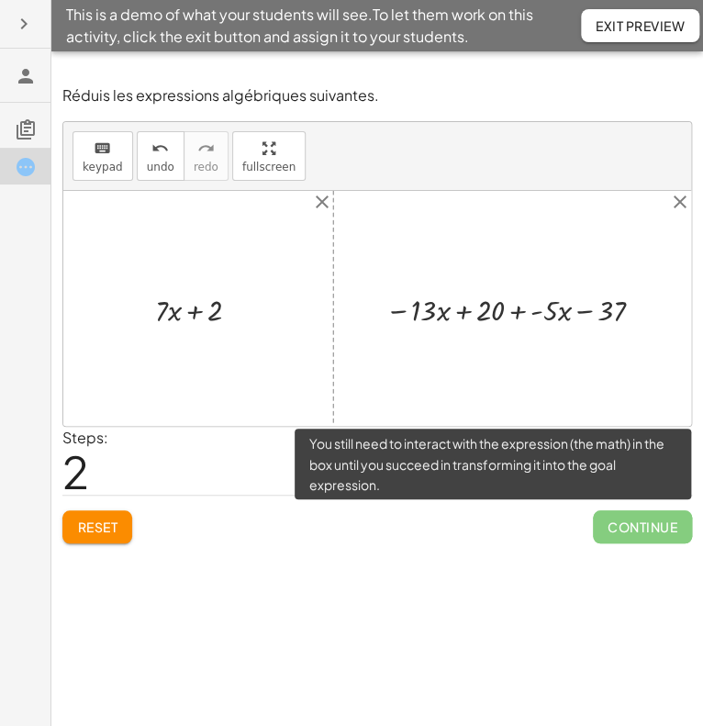
click at [642, 519] on span "Continue" at bounding box center [642, 526] width 99 height 33
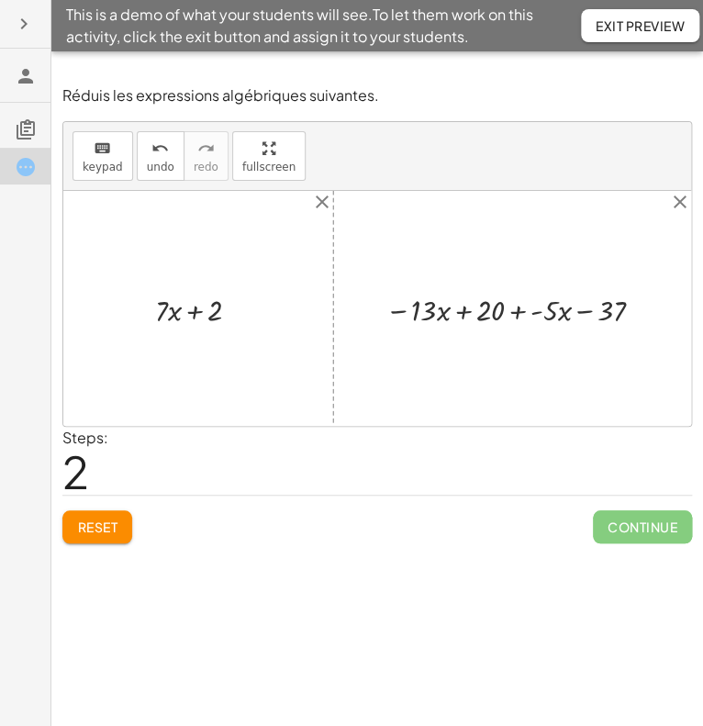
click at [470, 660] on div "Réduis les expressions algébriques suivantes. keyboard keypad undo undo redo re…" at bounding box center [377, 388] width 652 height 675
drag, startPoint x: 541, startPoint y: 311, endPoint x: 421, endPoint y: 315, distance: 120.3
drag, startPoint x: 582, startPoint y: 307, endPoint x: 538, endPoint y: 309, distance: 44.1
click at [538, 309] on div at bounding box center [519, 308] width 220 height 41
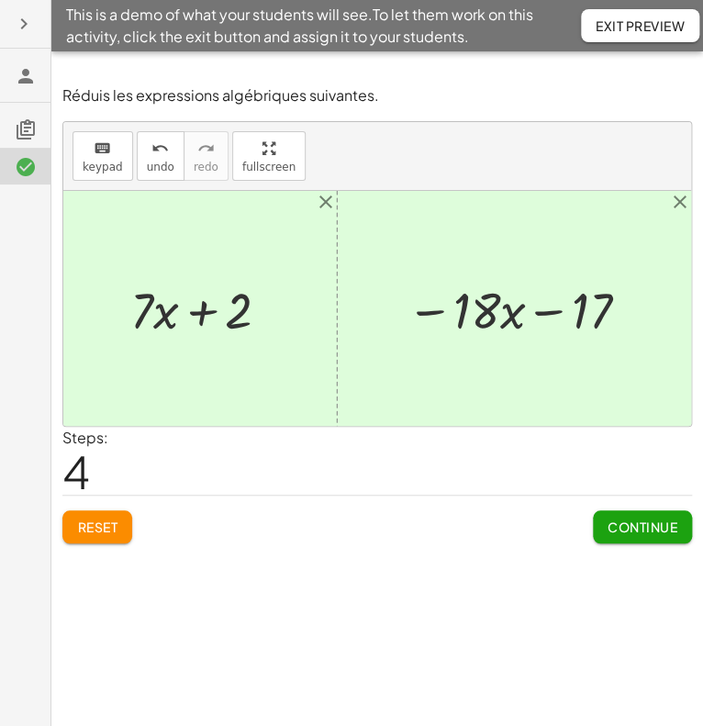
click at [658, 531] on span "Continue" at bounding box center [643, 527] width 70 height 17
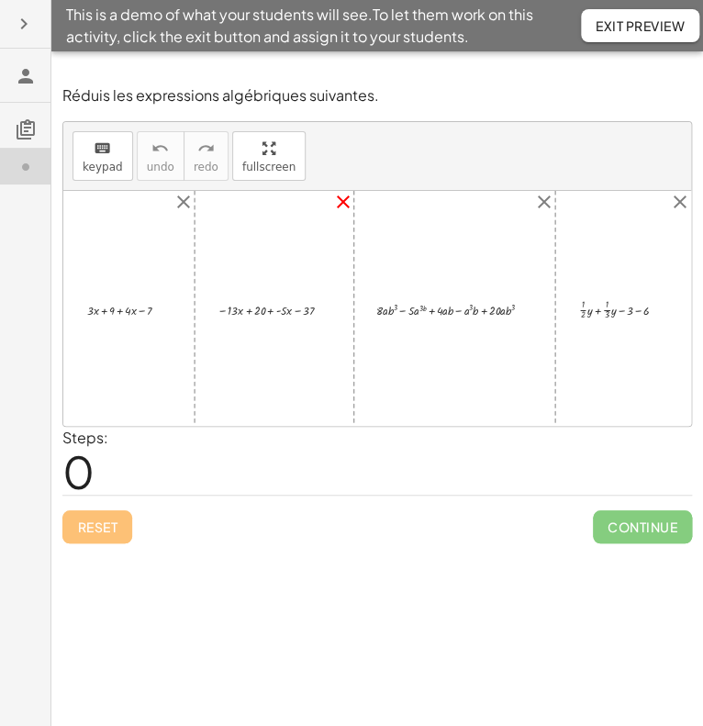
click at [343, 193] on icon "close" at bounding box center [343, 202] width 22 height 22
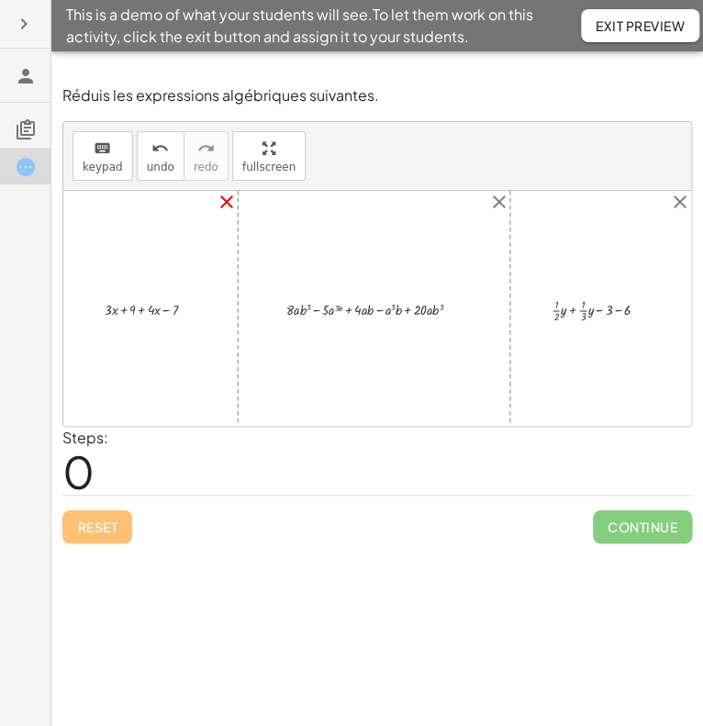
click at [226, 200] on icon "close" at bounding box center [227, 202] width 22 height 22
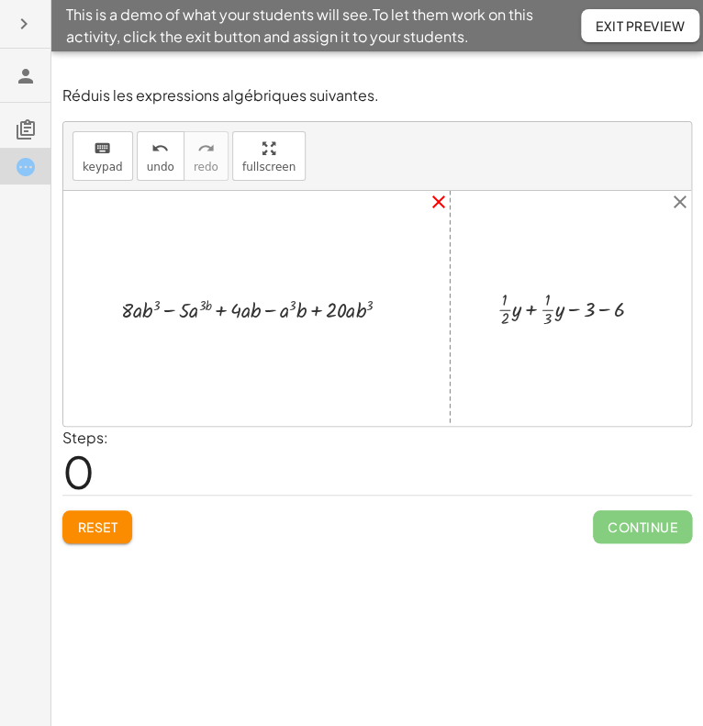
click at [441, 207] on icon "close" at bounding box center [439, 202] width 22 height 22
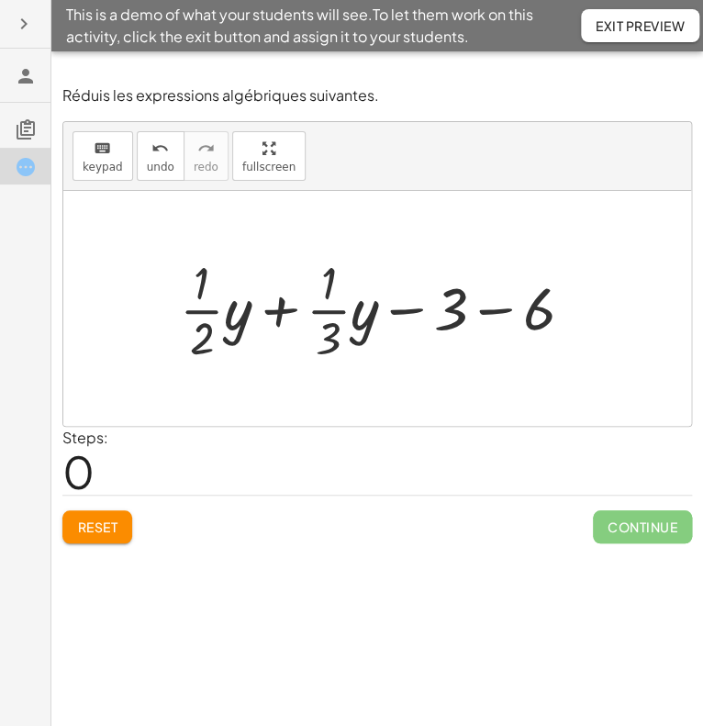
click at [106, 552] on div "Réduis les expressions algébriques suivantes. keyboard keypad undo undo redo re…" at bounding box center [377, 388] width 652 height 675
click at [106, 548] on div "Réduis les expressions algébriques suivantes. keyboard keypad undo undo redo re…" at bounding box center [377, 314] width 652 height 480
click at [101, 541] on button "Reset" at bounding box center [97, 526] width 70 height 33
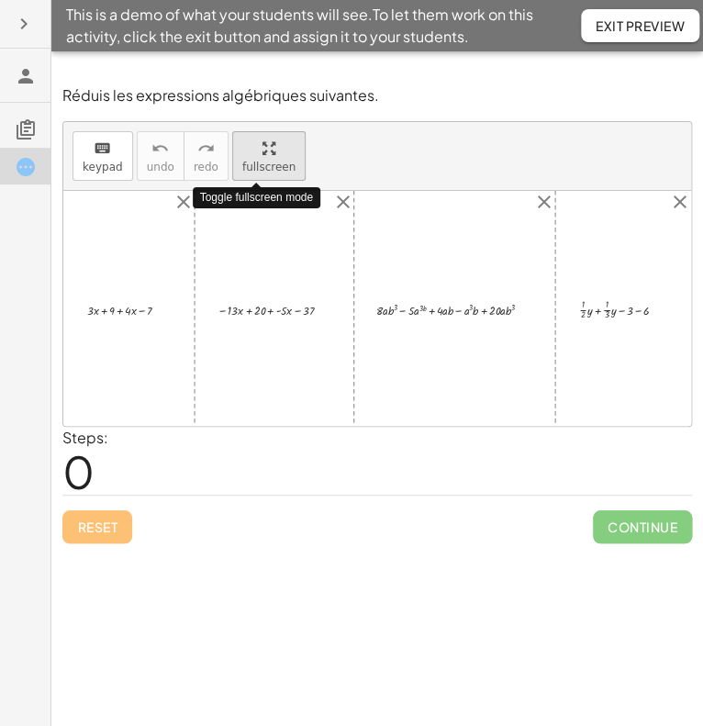
click at [277, 167] on span "fullscreen" at bounding box center [268, 167] width 53 height 13
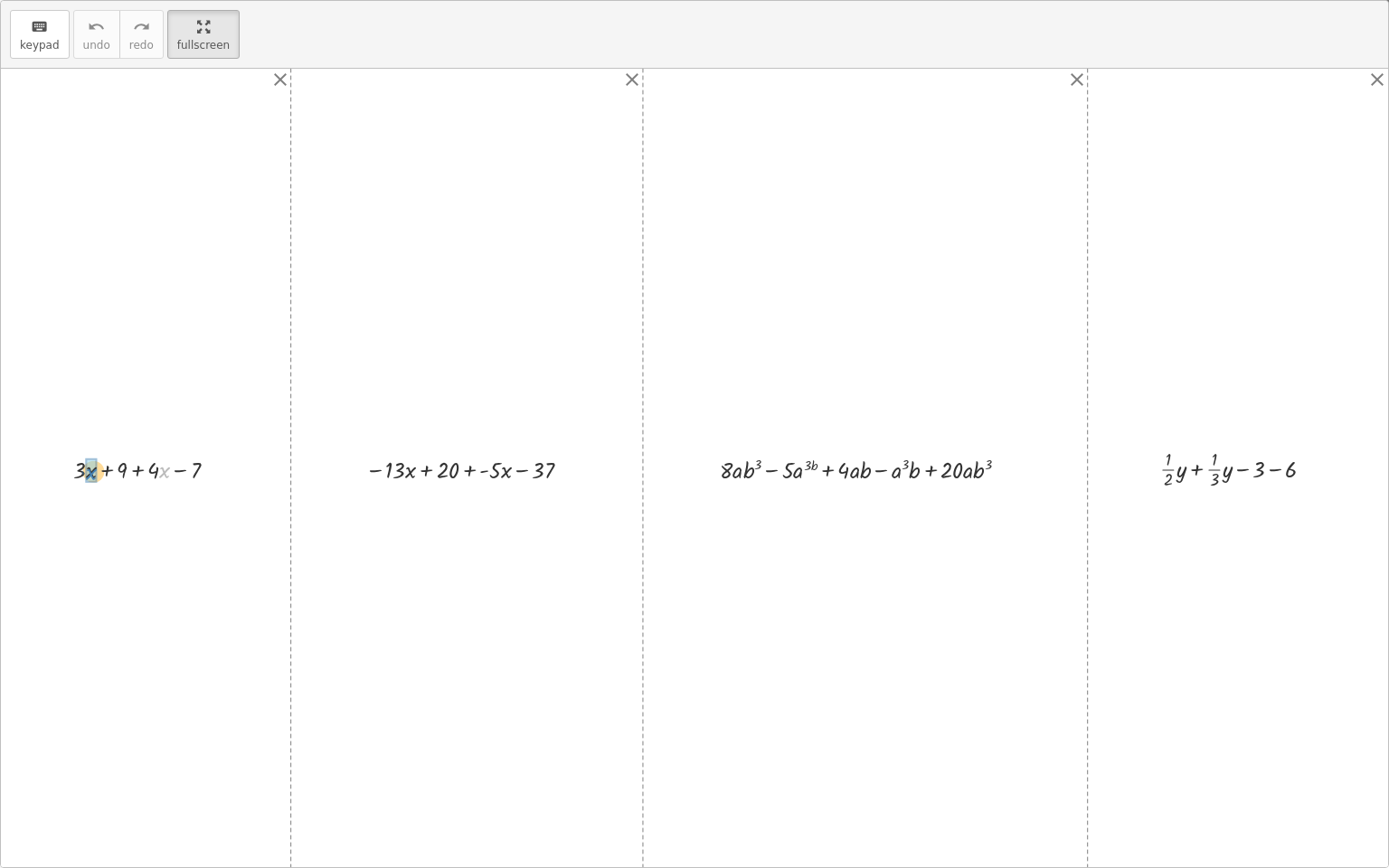
drag, startPoint x: 160, startPoint y: 471, endPoint x: 90, endPoint y: 473, distance: 70.0
click at [162, 473] on div at bounding box center [152, 468] width 198 height 38
click at [148, 455] on div at bounding box center [152, 468] width 198 height 38
click at [172, 474] on div at bounding box center [152, 468] width 198 height 38
click at [163, 471] on div at bounding box center [152, 468] width 198 height 38
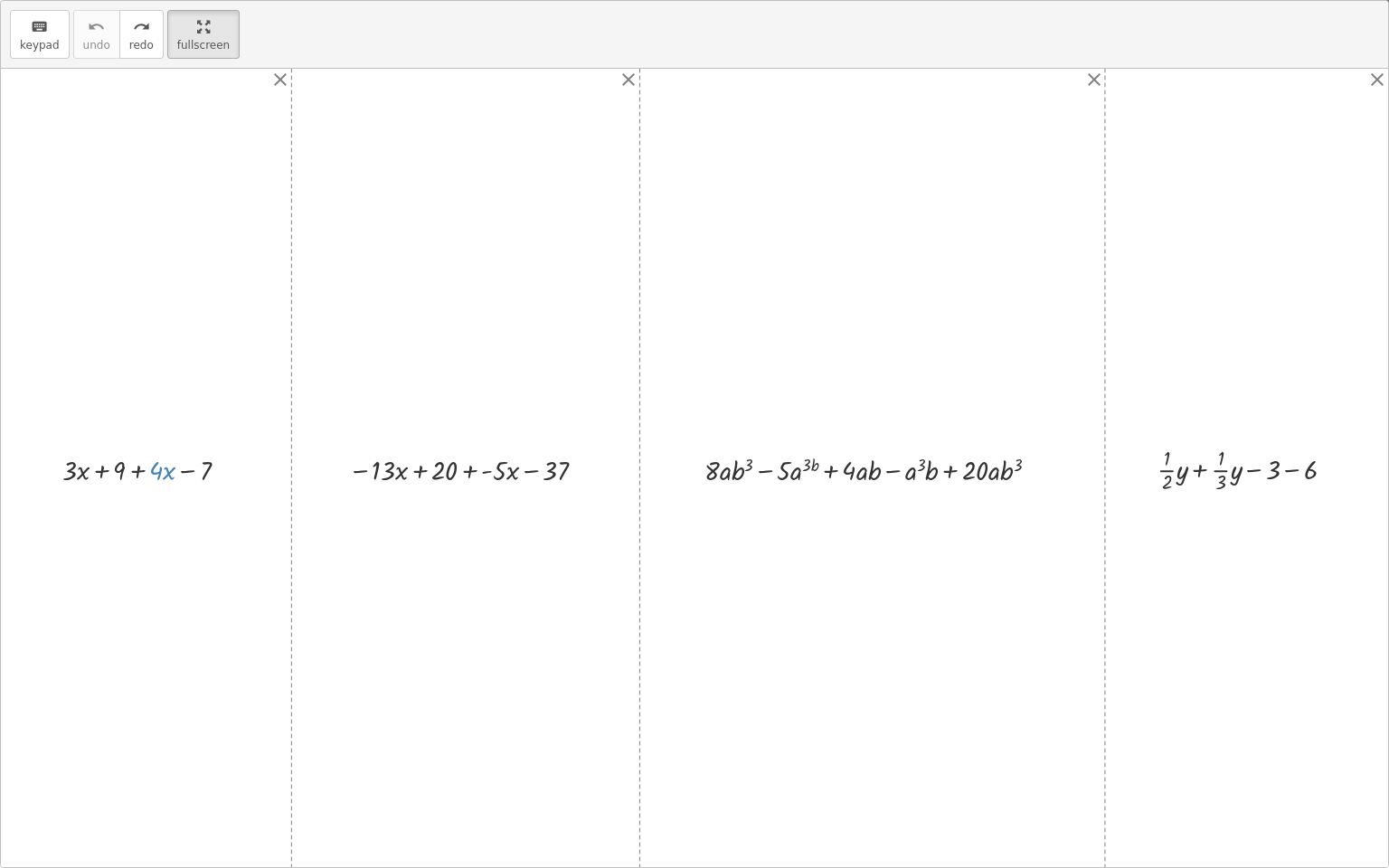
click at [140, 469] on div at bounding box center [152, 468] width 198 height 38
drag, startPoint x: 160, startPoint y: 475, endPoint x: 66, endPoint y: 479, distance: 94.1
drag, startPoint x: 184, startPoint y: 457, endPoint x: 153, endPoint y: 463, distance: 31.6
click at [153, 463] on div at bounding box center [154, 468] width 146 height 38
drag, startPoint x: 493, startPoint y: 464, endPoint x: 365, endPoint y: 464, distance: 128.0
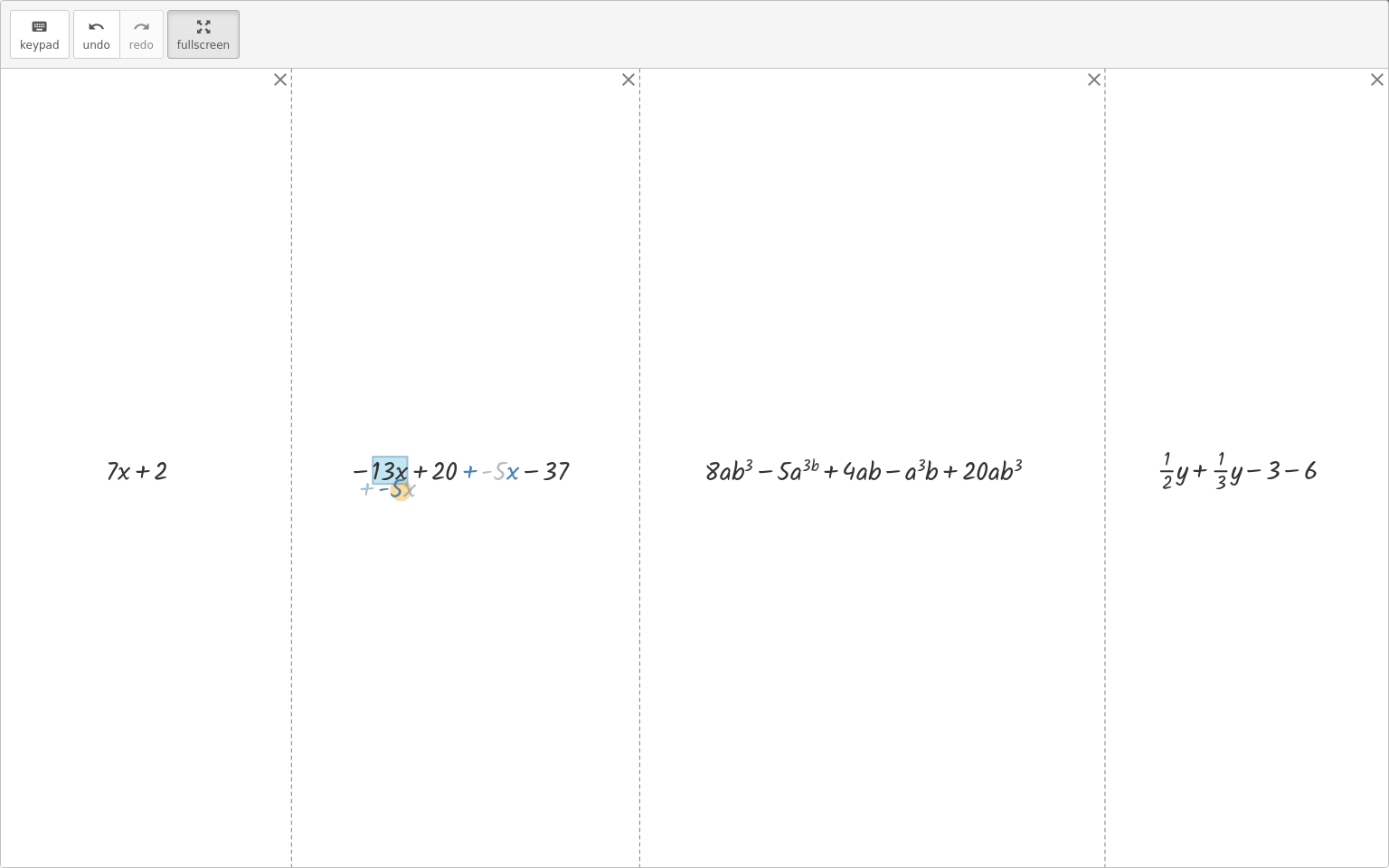
click at [365, 464] on div at bounding box center [472, 468] width 266 height 38
drag, startPoint x: 386, startPoint y: 471, endPoint x: 437, endPoint y: 473, distance: 51.0
drag, startPoint x: 528, startPoint y: 468, endPoint x: 486, endPoint y: 473, distance: 42.3
drag, startPoint x: 986, startPoint y: 469, endPoint x: 742, endPoint y: 471, distance: 244.0
drag, startPoint x: 1224, startPoint y: 470, endPoint x: 1190, endPoint y: 471, distance: 34.0
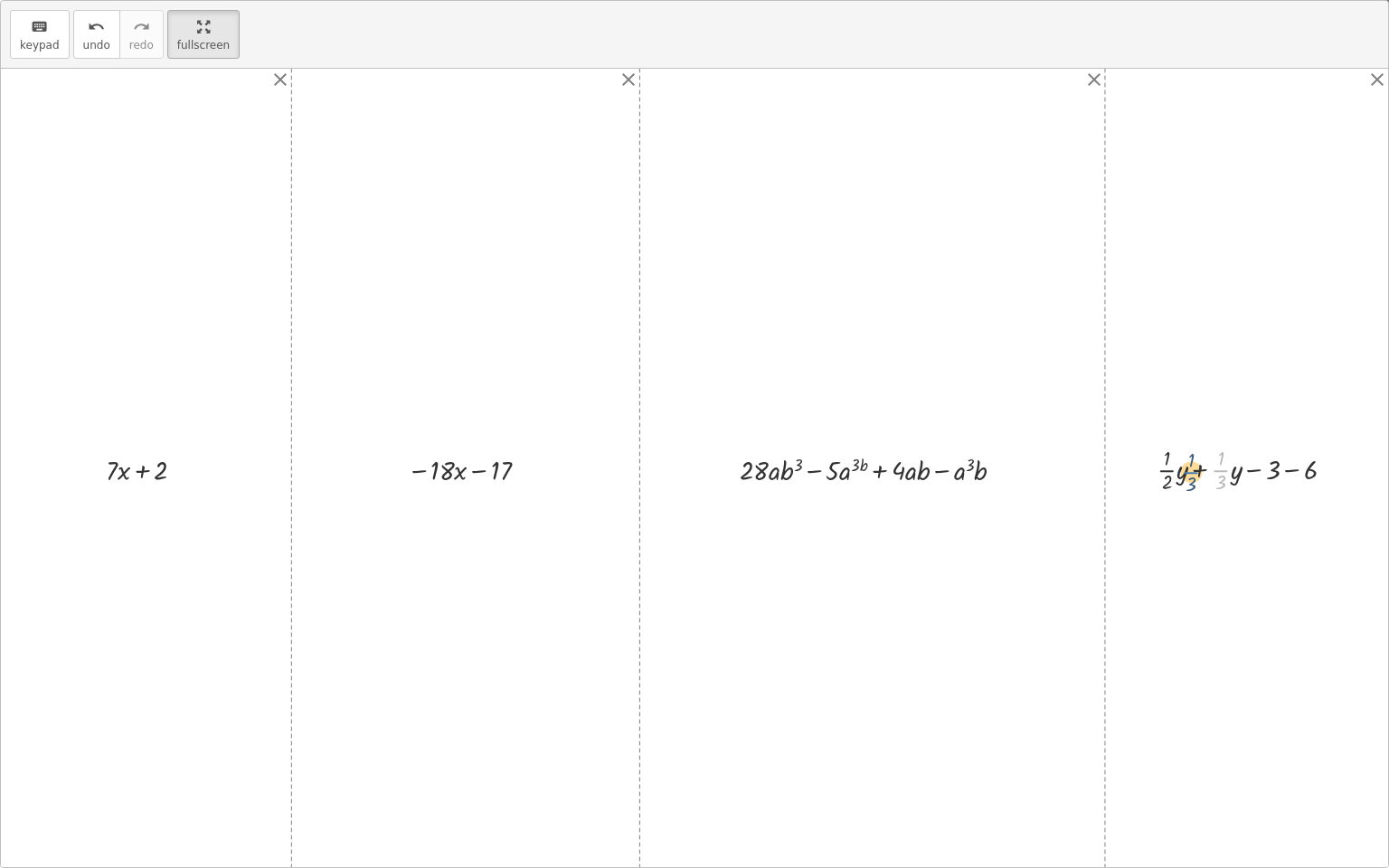
click at [692, 471] on div at bounding box center [1252, 468] width 210 height 54
drag, startPoint x: 1233, startPoint y: 470, endPoint x: 1170, endPoint y: 465, distance: 63.2
click at [692, 465] on div at bounding box center [1252, 468] width 210 height 54
drag, startPoint x: 1215, startPoint y: 446, endPoint x: 1158, endPoint y: 463, distance: 59.5
click at [692, 463] on div at bounding box center [1252, 468] width 210 height 54
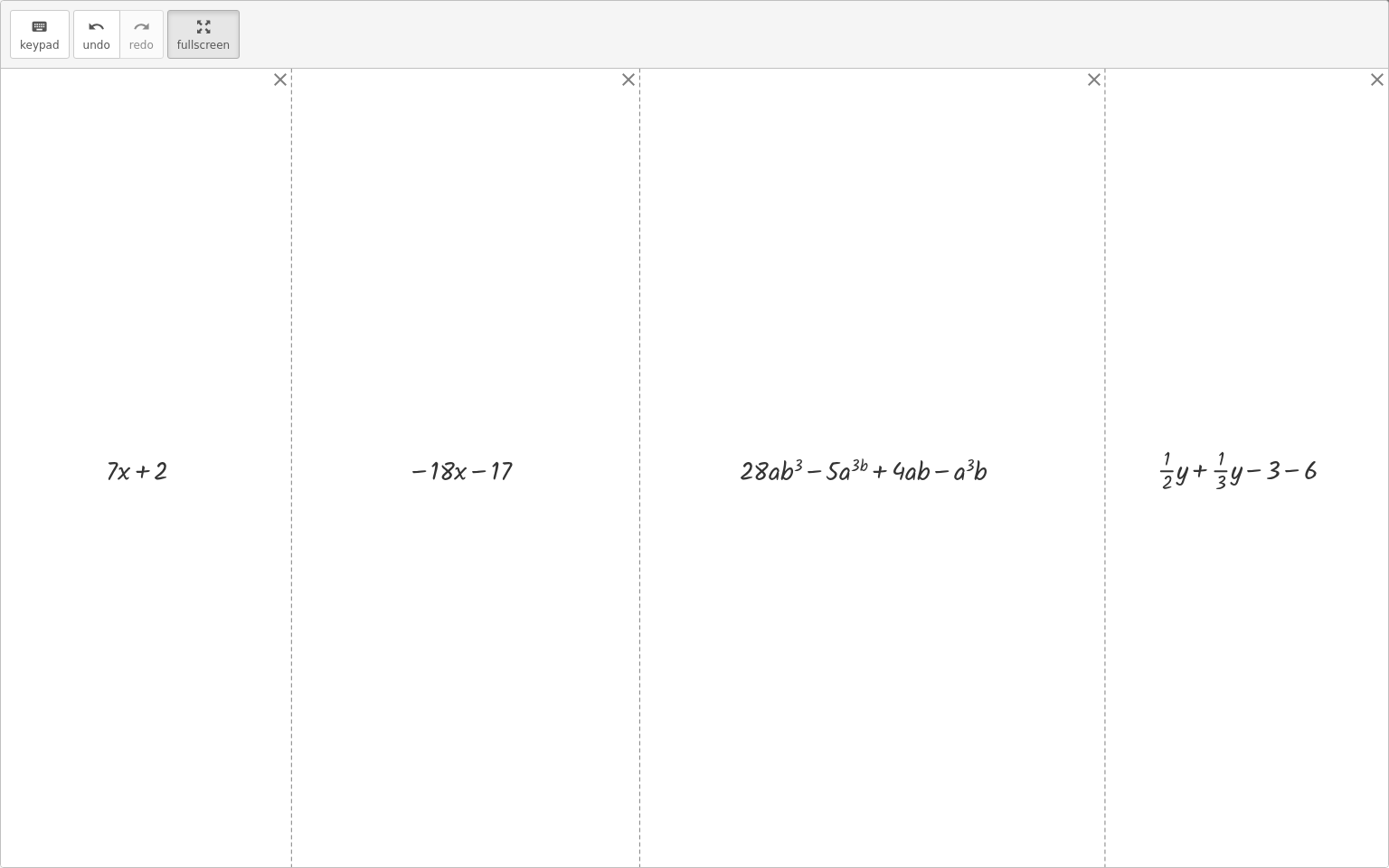
click at [692, 466] on div at bounding box center [1252, 468] width 210 height 54
click at [692, 473] on div at bounding box center [1252, 468] width 210 height 54
click at [692, 485] on div at bounding box center [1252, 468] width 210 height 54
click at [692, 455] on div at bounding box center [1252, 468] width 210 height 54
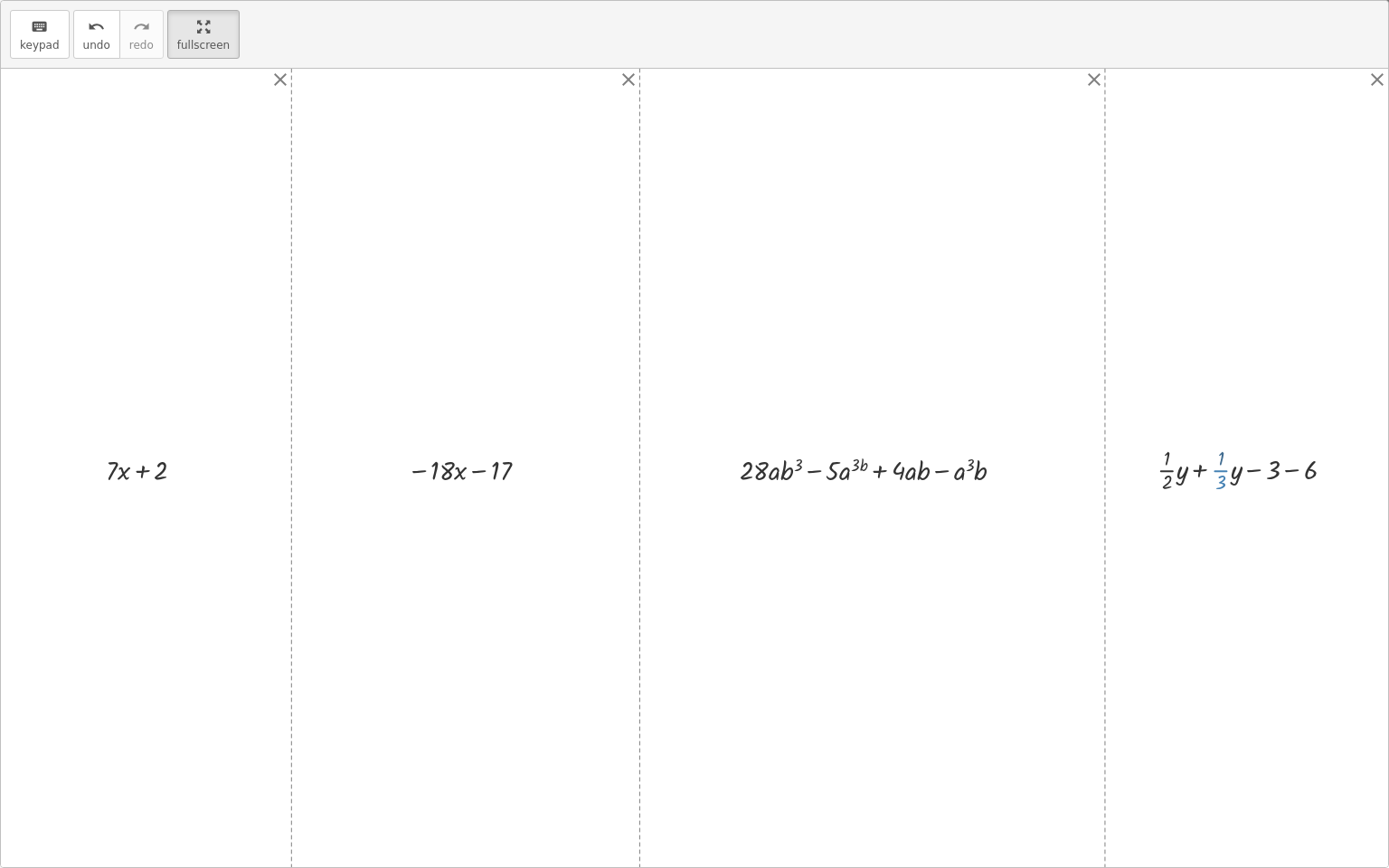
click at [692, 456] on div at bounding box center [1252, 468] width 210 height 54
click at [692, 471] on div at bounding box center [1252, 468] width 210 height 54
drag, startPoint x: 1224, startPoint y: 455, endPoint x: 1168, endPoint y: 469, distance: 57.7
click at [692, 469] on div at bounding box center [1252, 468] width 198 height 54
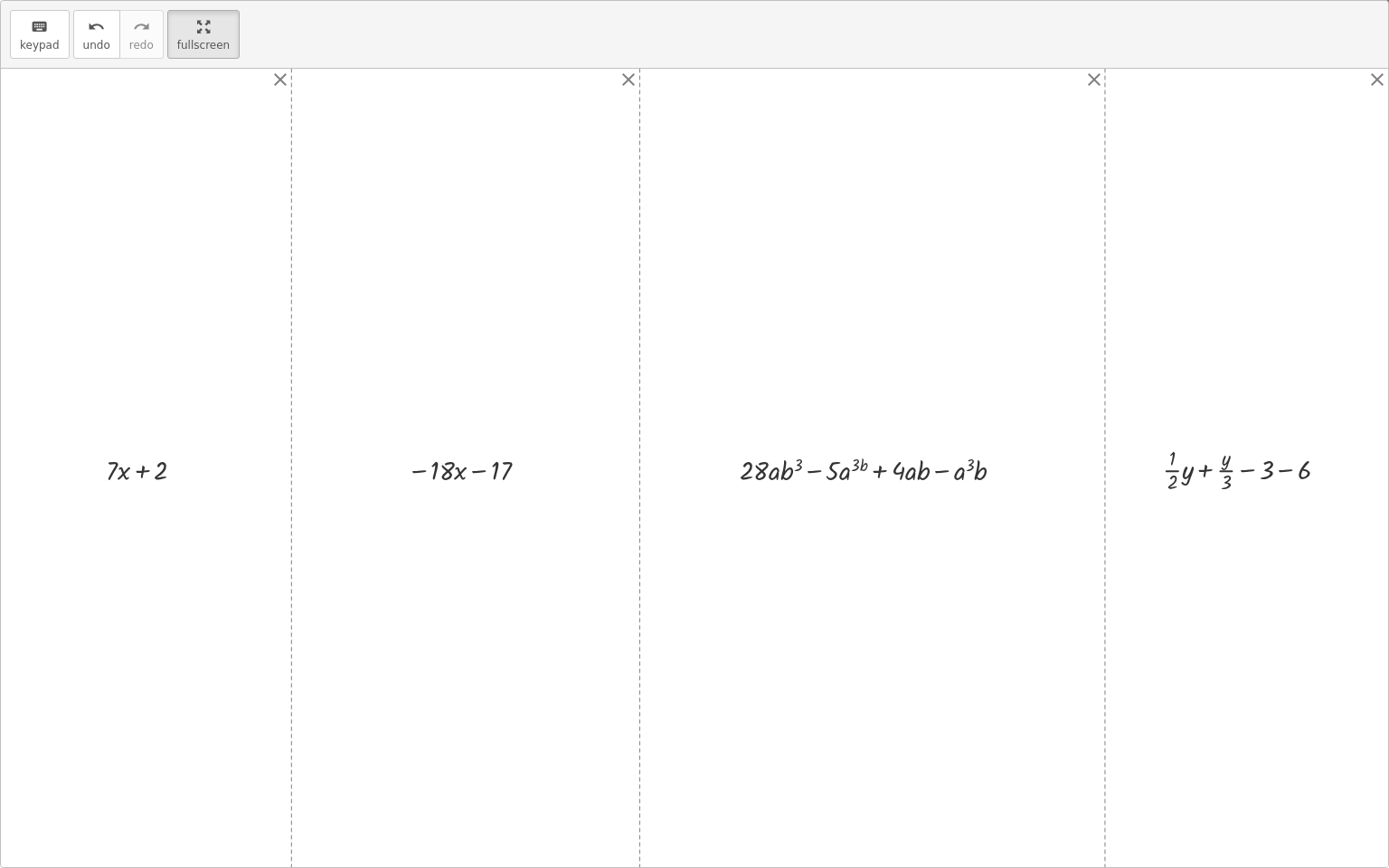
click at [692, 470] on div at bounding box center [1252, 468] width 198 height 54
click at [692, 475] on div at bounding box center [1252, 468] width 198 height 54
click at [692, 460] on div at bounding box center [1252, 468] width 198 height 54
click at [692, 459] on div at bounding box center [1252, 468] width 198 height 54
click at [692, 485] on div at bounding box center [1252, 468] width 198 height 54
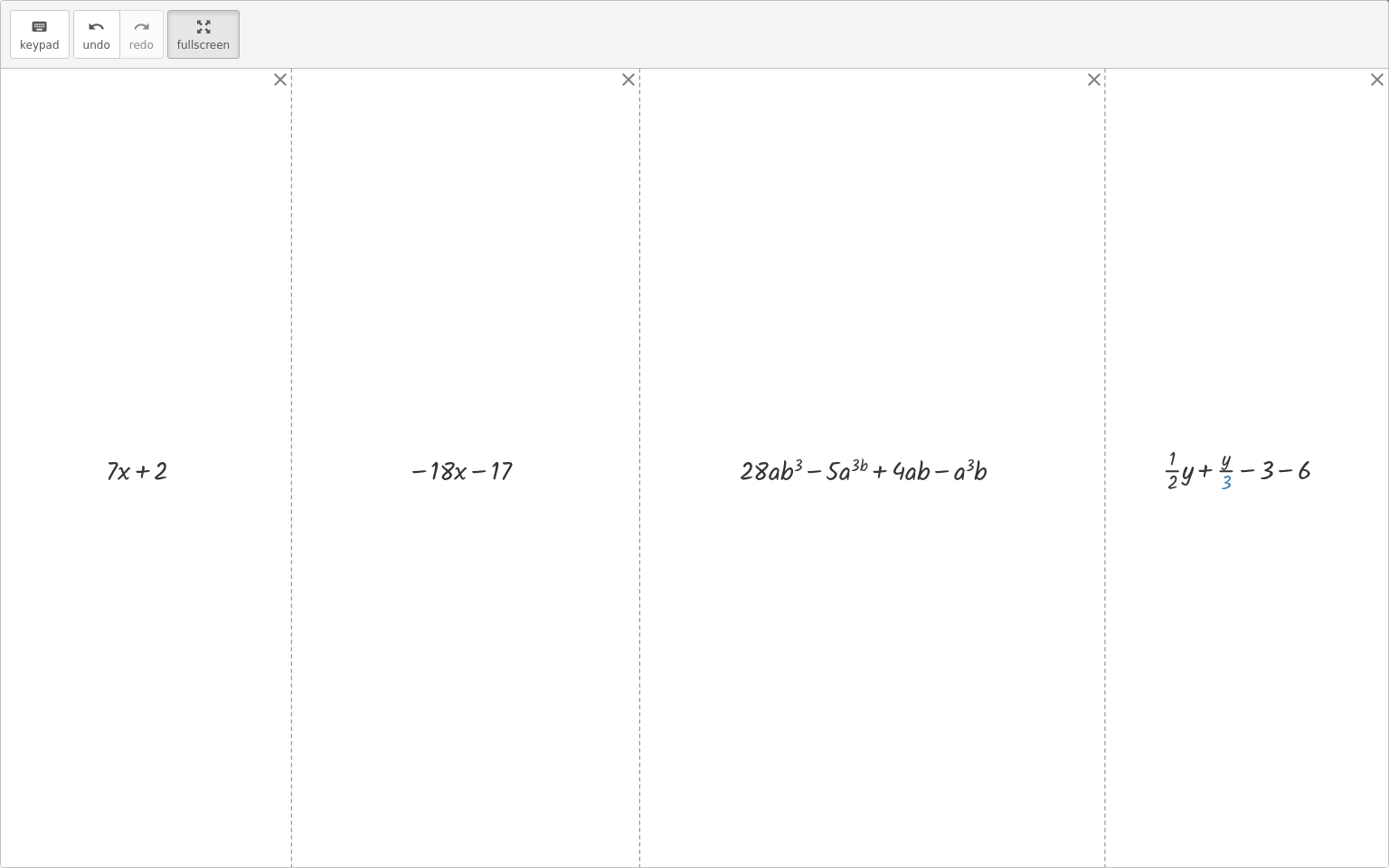
click at [692, 459] on div at bounding box center [1252, 468] width 198 height 54
drag, startPoint x: 1227, startPoint y: 472, endPoint x: 1181, endPoint y: 471, distance: 46.0
click at [692, 471] on div at bounding box center [1252, 468] width 198 height 54
drag, startPoint x: 1188, startPoint y: 471, endPoint x: 1178, endPoint y: 457, distance: 17.2
drag, startPoint x: 1219, startPoint y: 445, endPoint x: 1215, endPoint y: 488, distance: 43.2
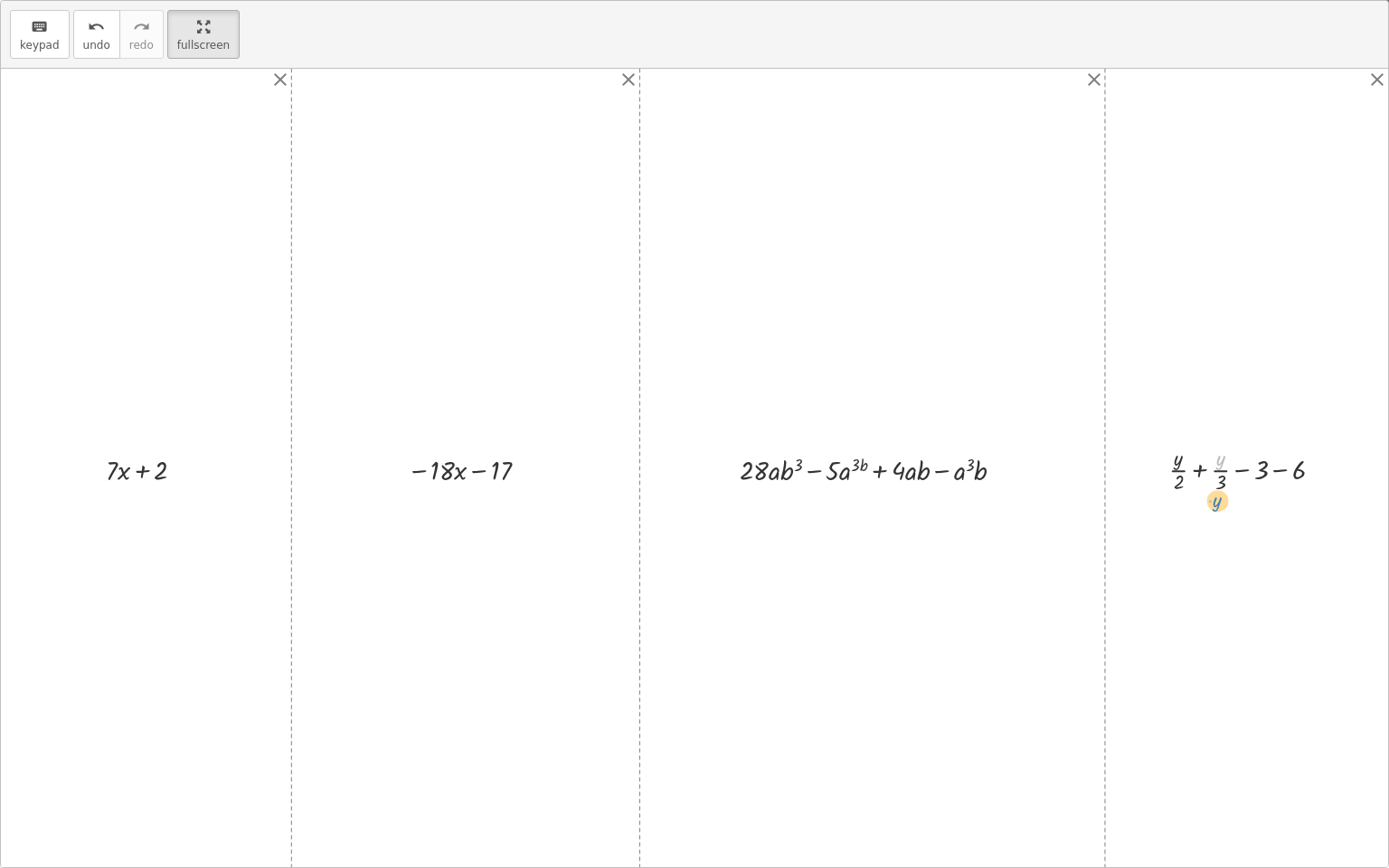
click at [692, 488] on div at bounding box center [1252, 468] width 186 height 54
drag, startPoint x: 1217, startPoint y: 460, endPoint x: 1181, endPoint y: 463, distance: 36.1
click at [692, 462] on div at bounding box center [1252, 468] width 186 height 54
click at [692, 475] on div at bounding box center [1252, 468] width 186 height 54
click at [692, 460] on div at bounding box center [1252, 468] width 186 height 54
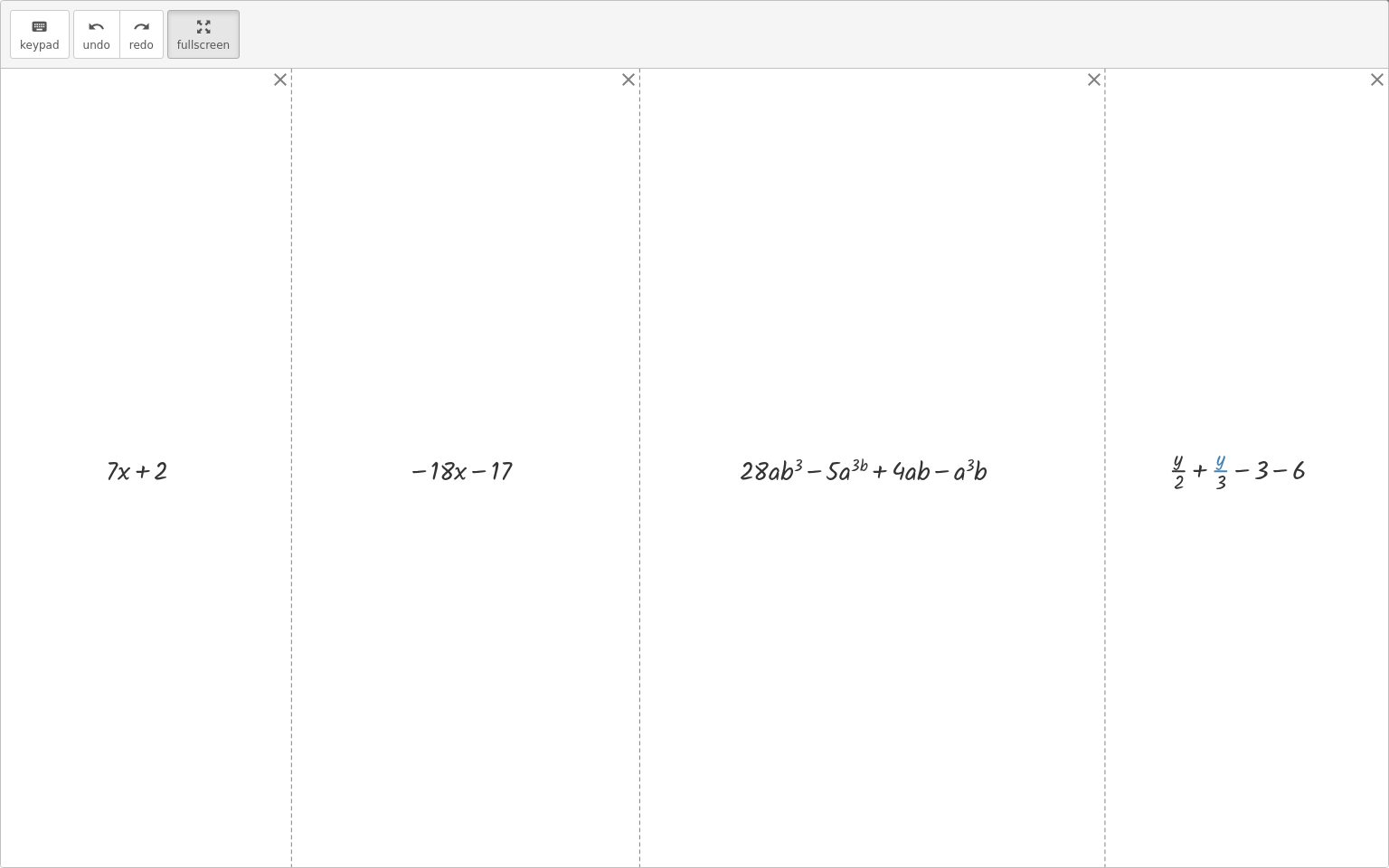
click at [692, 478] on div at bounding box center [1252, 468] width 186 height 54
drag, startPoint x: 1220, startPoint y: 476, endPoint x: 1187, endPoint y: 475, distance: 33.0
click at [692, 475] on div at bounding box center [1252, 468] width 186 height 54
click at [692, 464] on div at bounding box center [1252, 468] width 186 height 54
click at [692, 484] on div at bounding box center [1252, 468] width 186 height 54
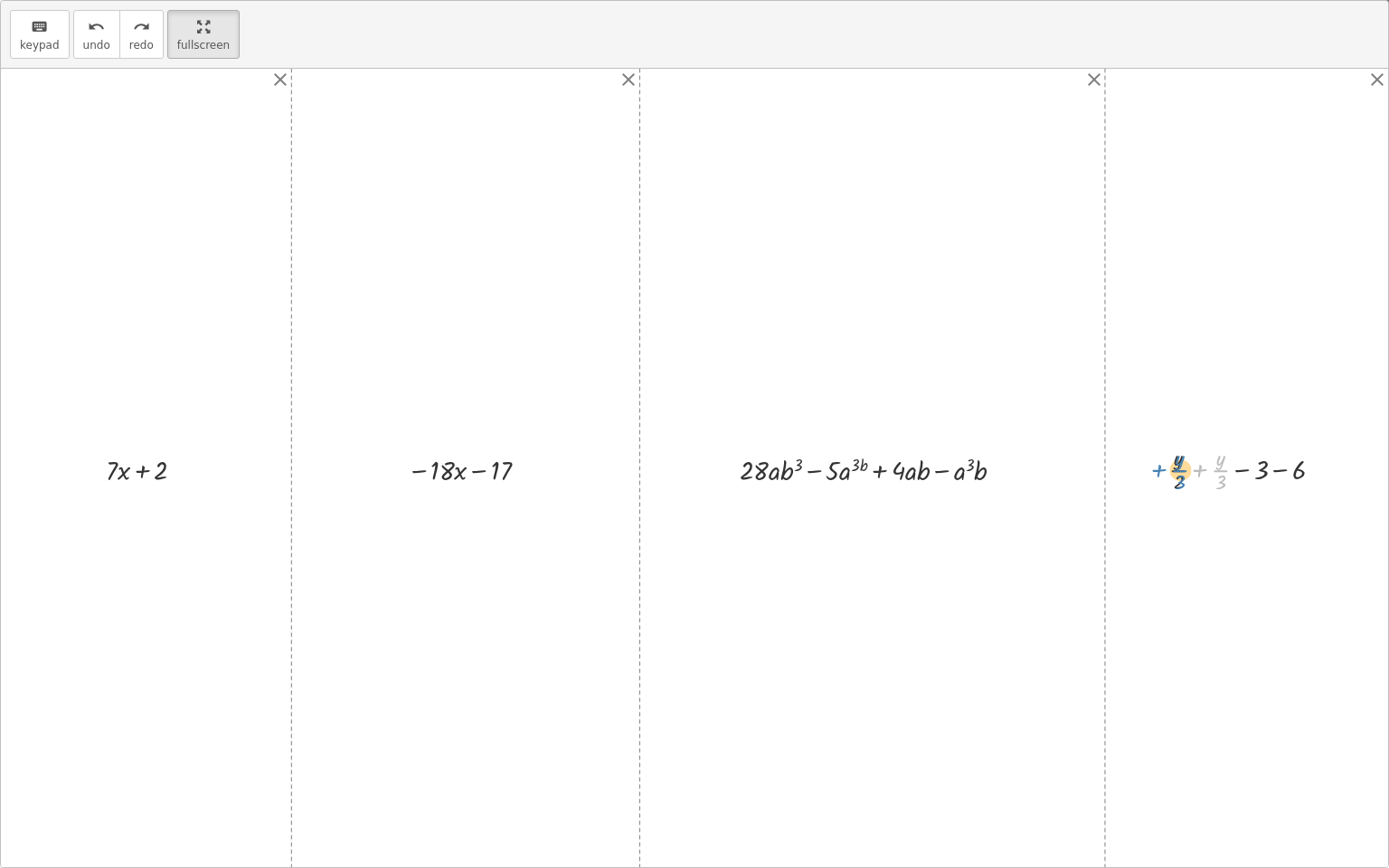
drag, startPoint x: 1223, startPoint y: 461, endPoint x: 1181, endPoint y: 461, distance: 42.0
click at [692, 461] on div at bounding box center [1252, 468] width 186 height 54
drag, startPoint x: 1285, startPoint y: 471, endPoint x: 1259, endPoint y: 467, distance: 26.3
click at [692, 467] on div at bounding box center [1252, 468] width 186 height 54
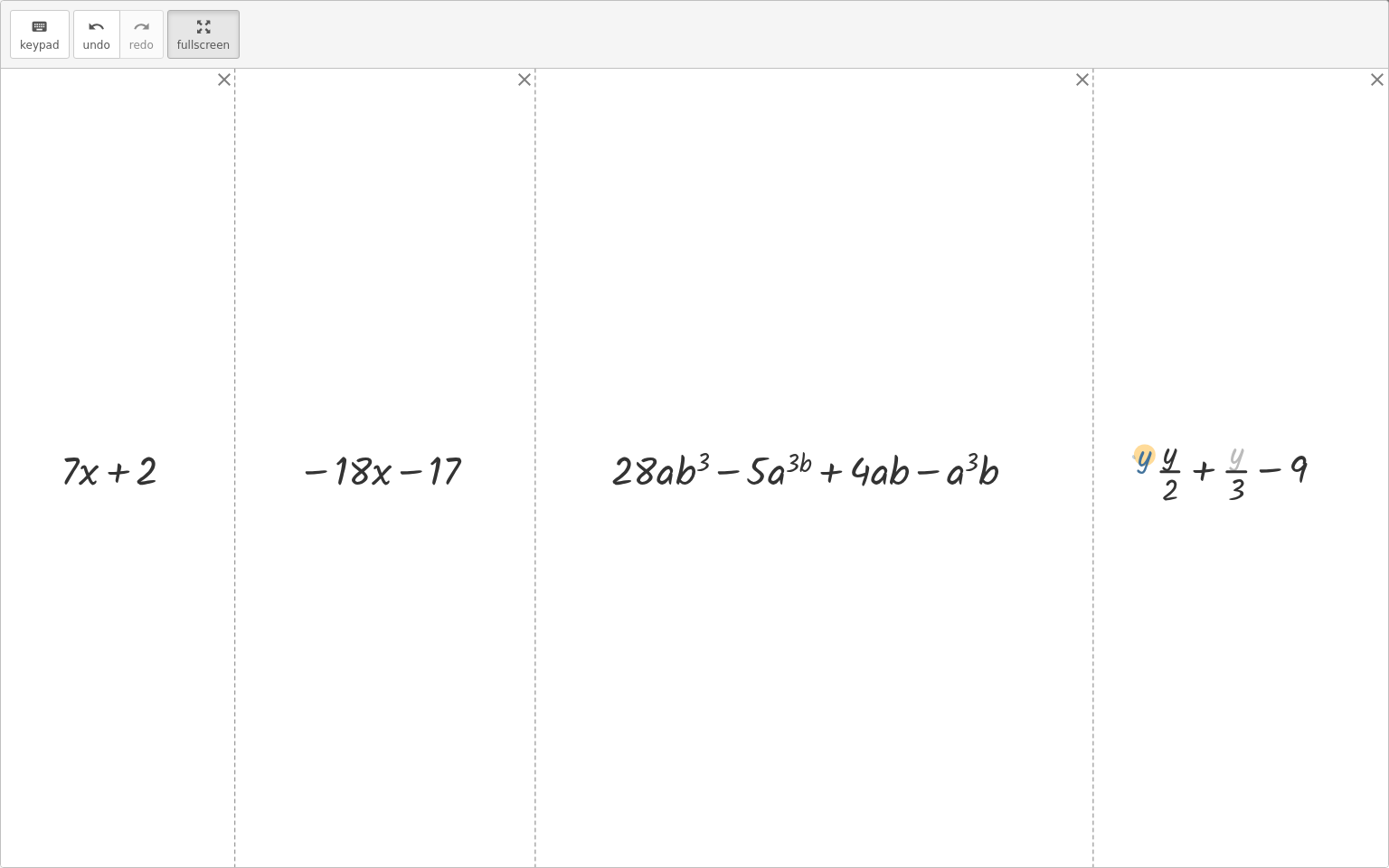
drag, startPoint x: 1234, startPoint y: 452, endPoint x: 1140, endPoint y: 455, distance: 94.0
drag, startPoint x: 1162, startPoint y: 456, endPoint x: 1113, endPoint y: 465, distance: 49.8
drag, startPoint x: 1238, startPoint y: 457, endPoint x: 1224, endPoint y: 476, distance: 23.6
click at [692, 476] on div at bounding box center [1246, 469] width 220 height 81
drag, startPoint x: 1224, startPoint y: 475, endPoint x: 1113, endPoint y: 478, distance: 111.0
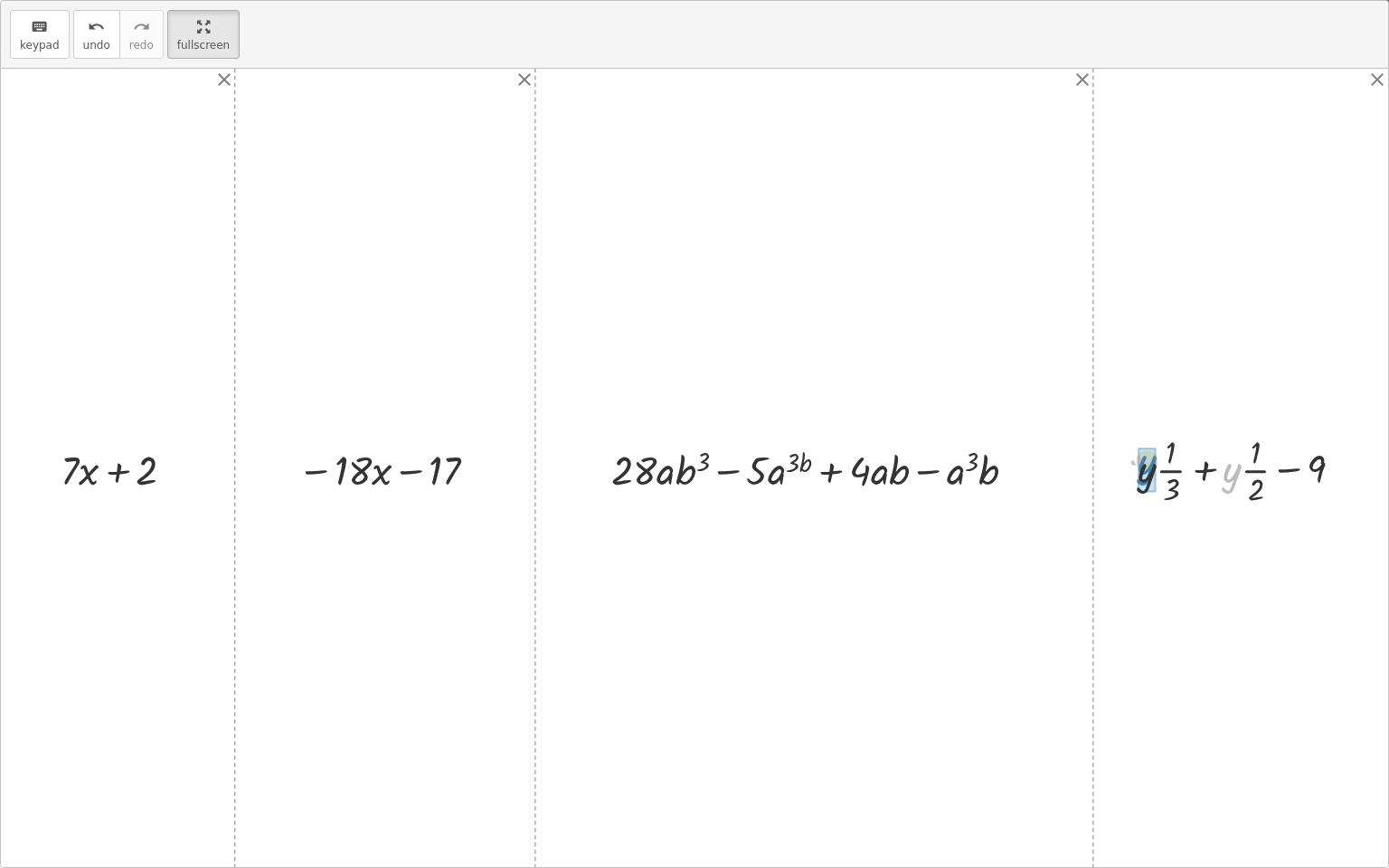
drag, startPoint x: 1224, startPoint y: 476, endPoint x: 1140, endPoint y: 468, distance: 84.4
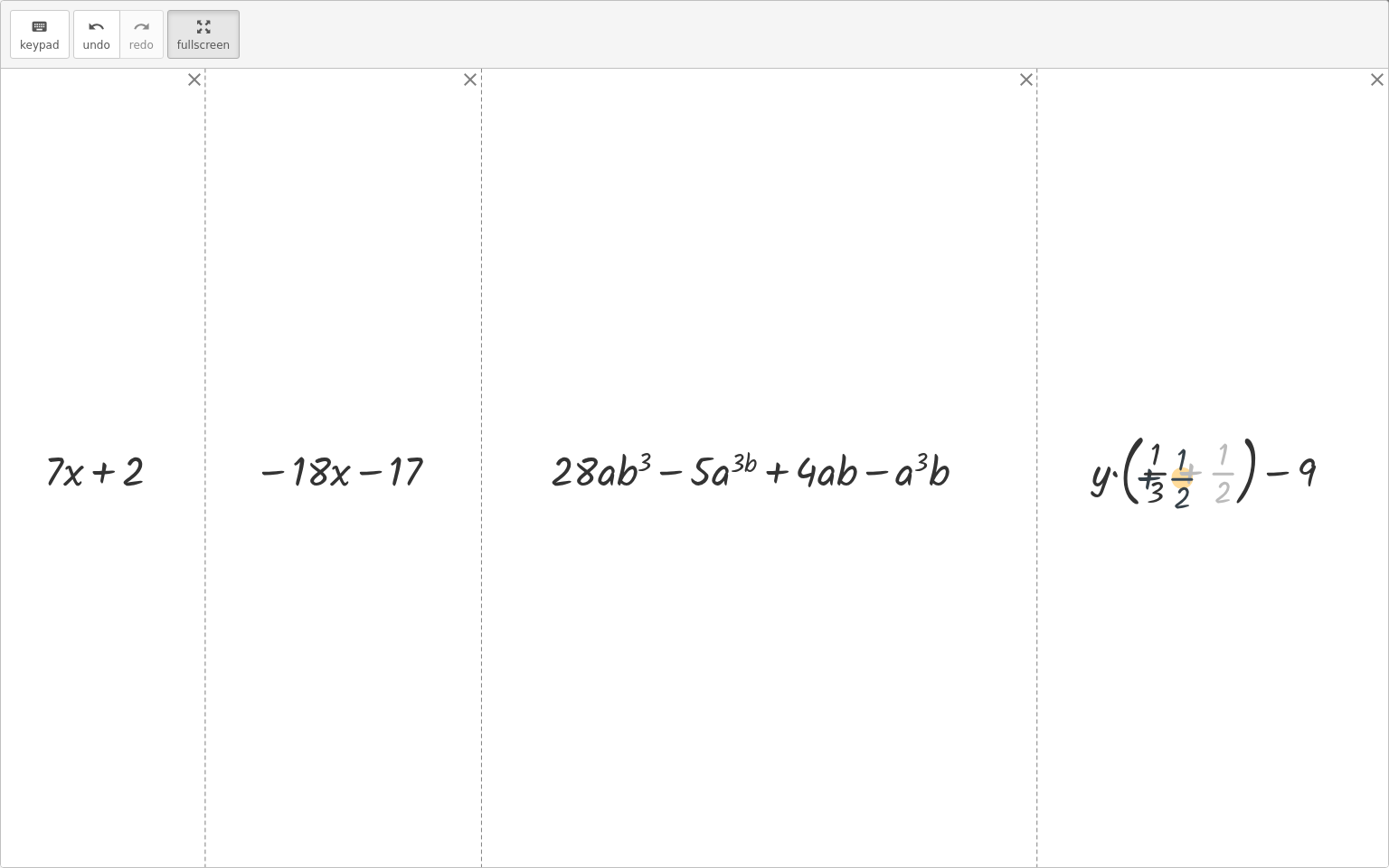
drag, startPoint x: 1212, startPoint y: 470, endPoint x: 1166, endPoint y: 476, distance: 46.4
click at [692, 476] on div at bounding box center [1219, 468] width 275 height 89
drag, startPoint x: 1227, startPoint y: 472, endPoint x: 1158, endPoint y: 474, distance: 69.0
click at [692, 474] on div at bounding box center [1219, 468] width 275 height 89
drag, startPoint x: 1153, startPoint y: 486, endPoint x: 1227, endPoint y: 488, distance: 74.0
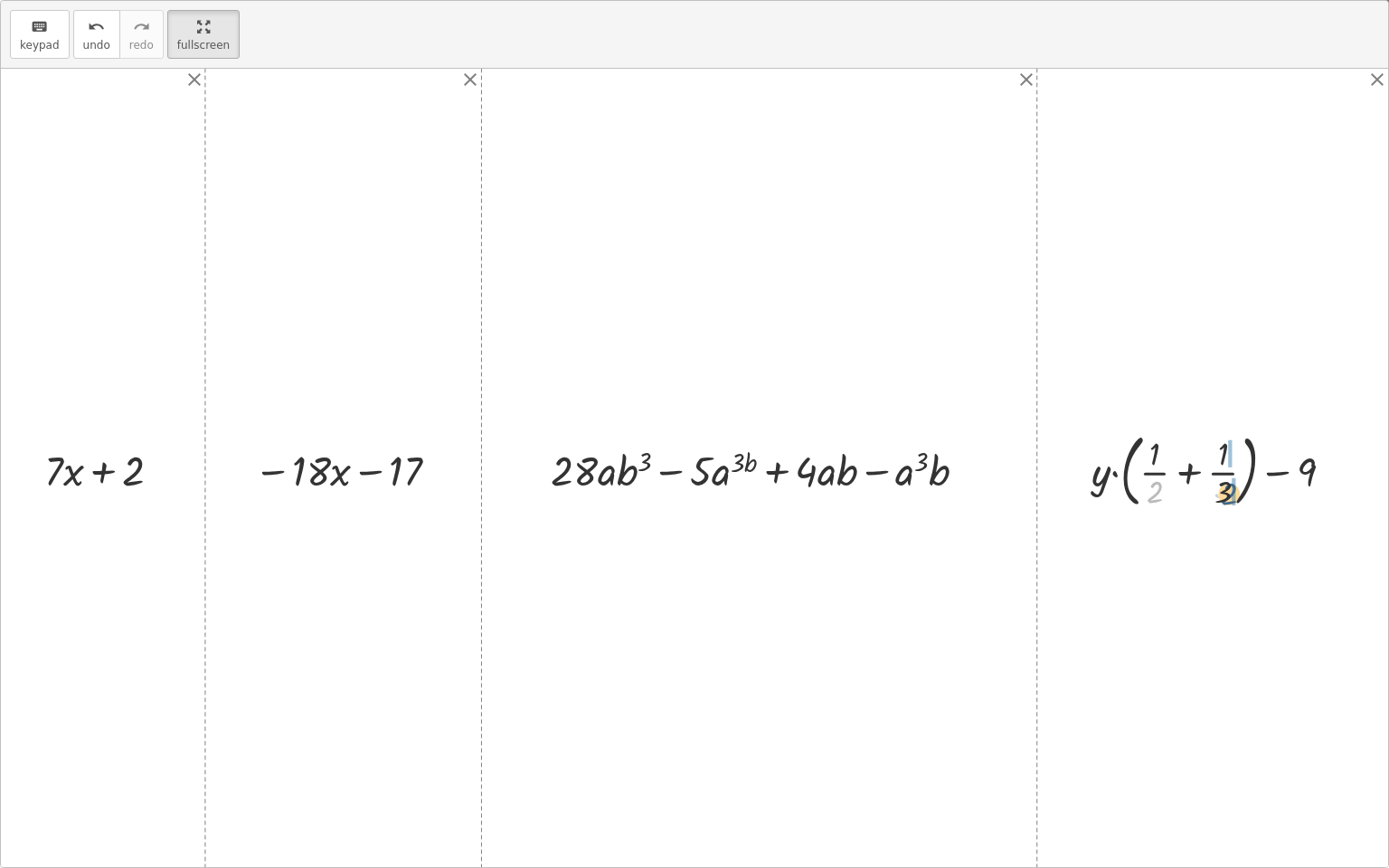
click at [692, 488] on div at bounding box center [1219, 468] width 275 height 89
drag, startPoint x: 1216, startPoint y: 492, endPoint x: 1151, endPoint y: 496, distance: 65.1
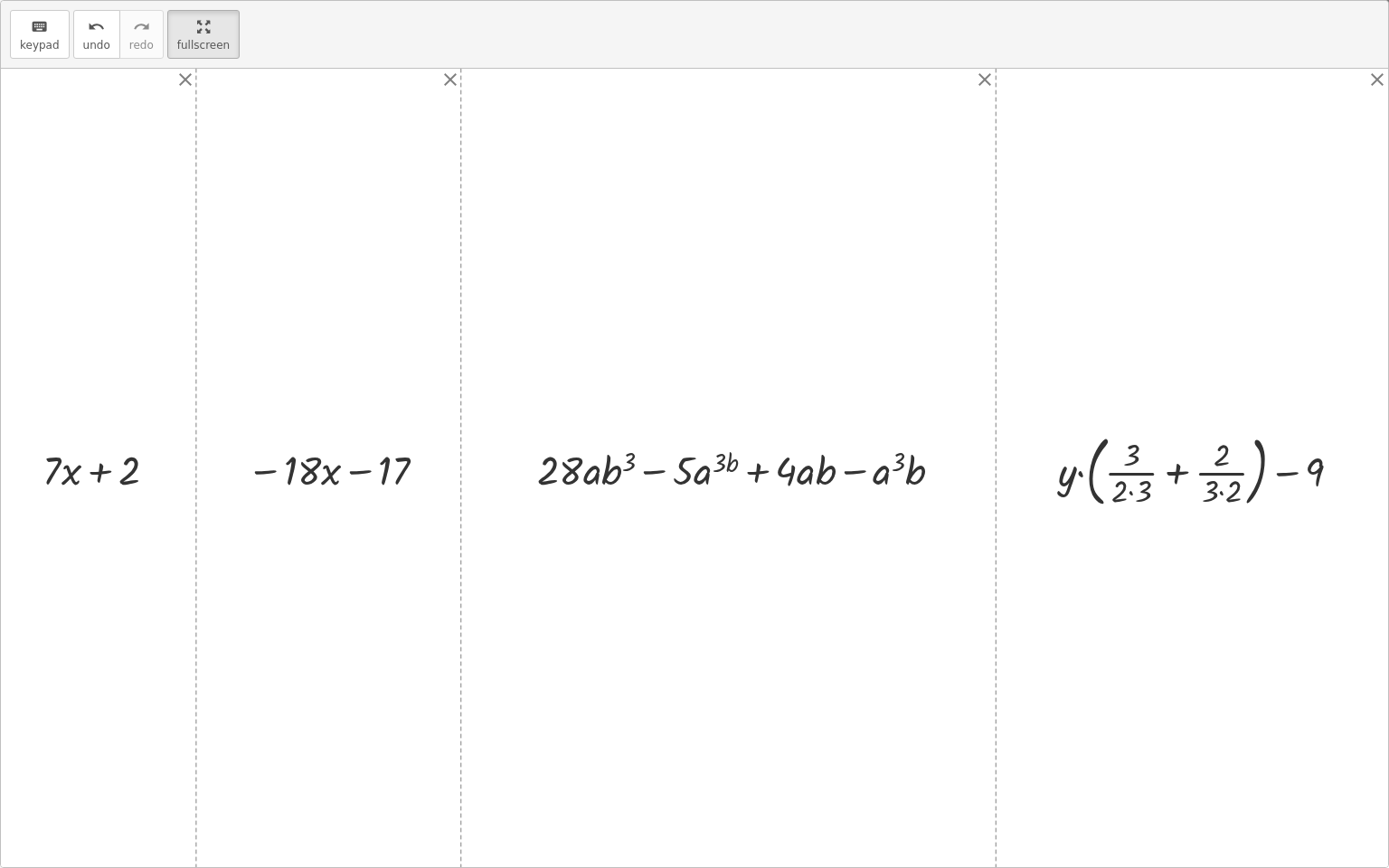
click at [692, 496] on div at bounding box center [1206, 468] width 312 height 85
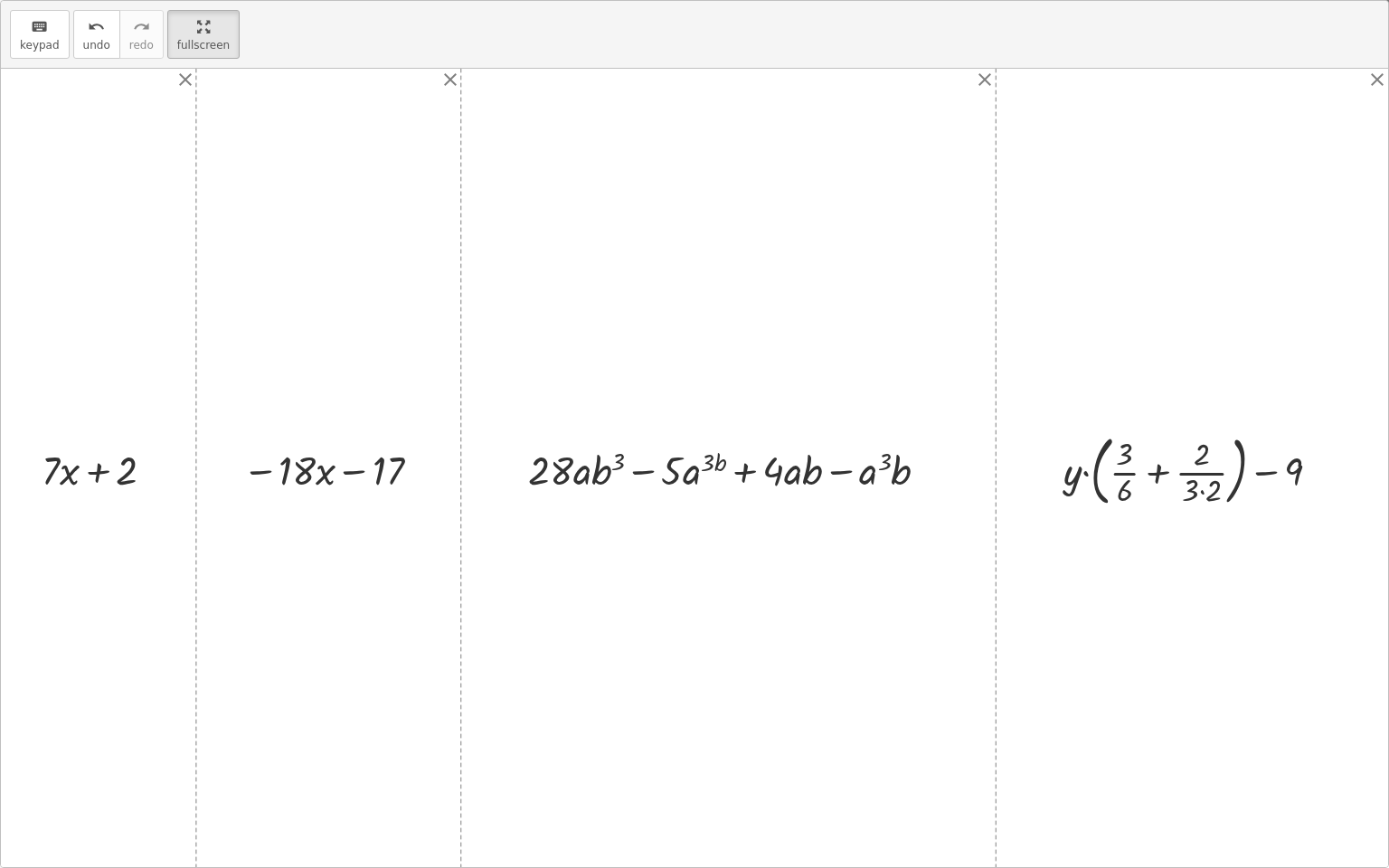
click at [692, 489] on div at bounding box center [1199, 468] width 290 height 85
drag, startPoint x: 1207, startPoint y: 475, endPoint x: 1148, endPoint y: 485, distance: 59.8
click at [692, 610] on div at bounding box center [694, 468] width 1387 height 798
drag, startPoint x: 1138, startPoint y: 472, endPoint x: 1175, endPoint y: 458, distance: 39.6
click at [692, 458] on div at bounding box center [1198, 468] width 152 height 80
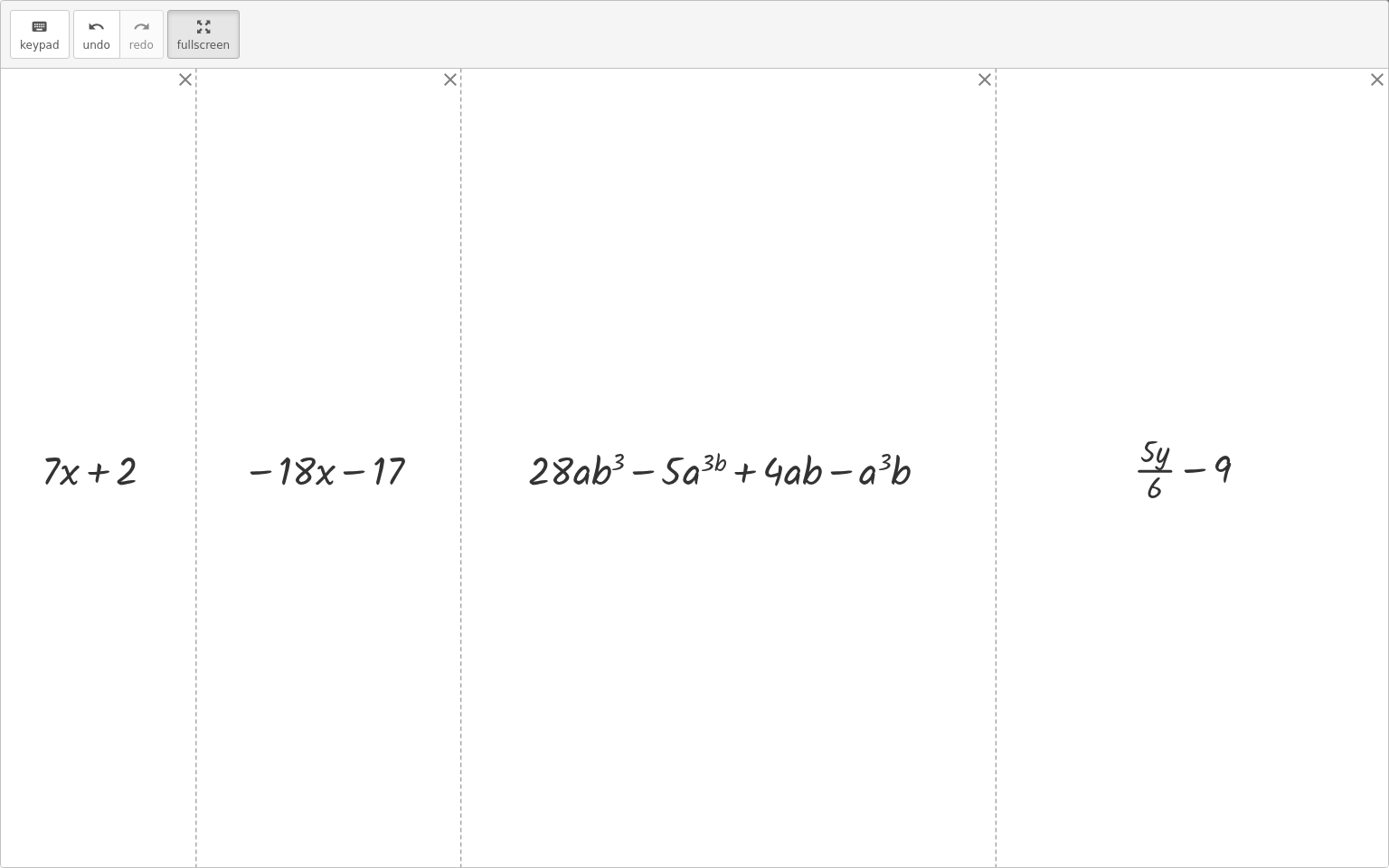
click at [692, 650] on div at bounding box center [694, 468] width 1387 height 798
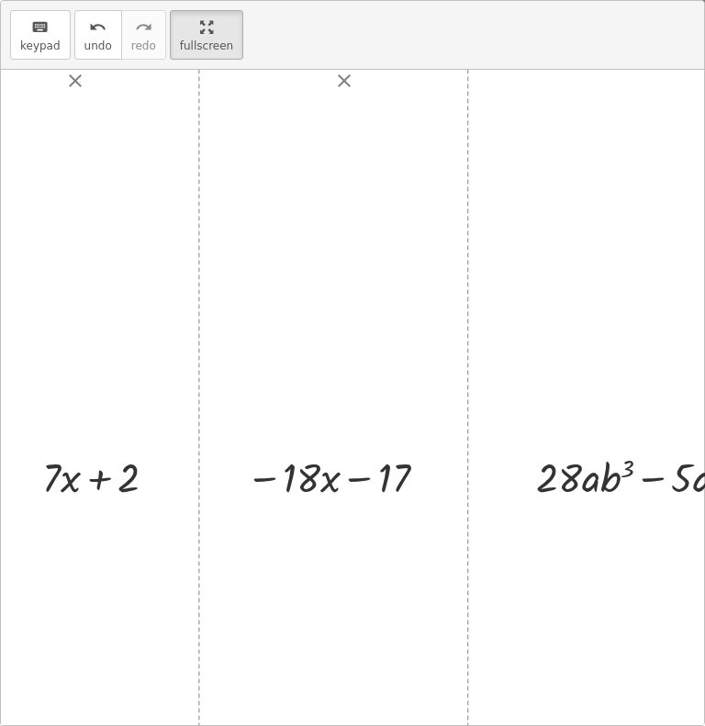
scroll to position [11, 0]
